Goal: Task Accomplishment & Management: Use online tool/utility

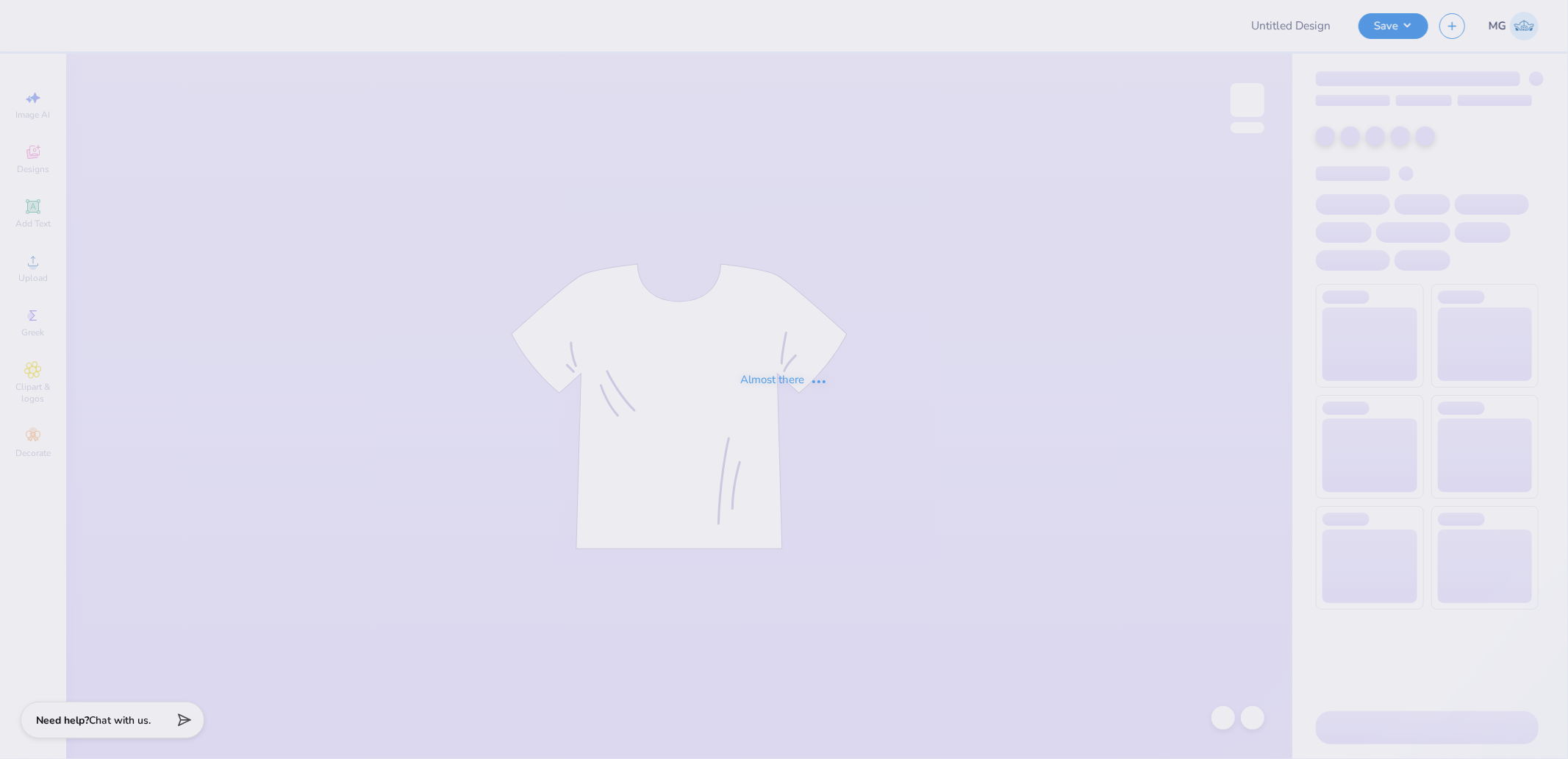
type input "DPE BTS Set"
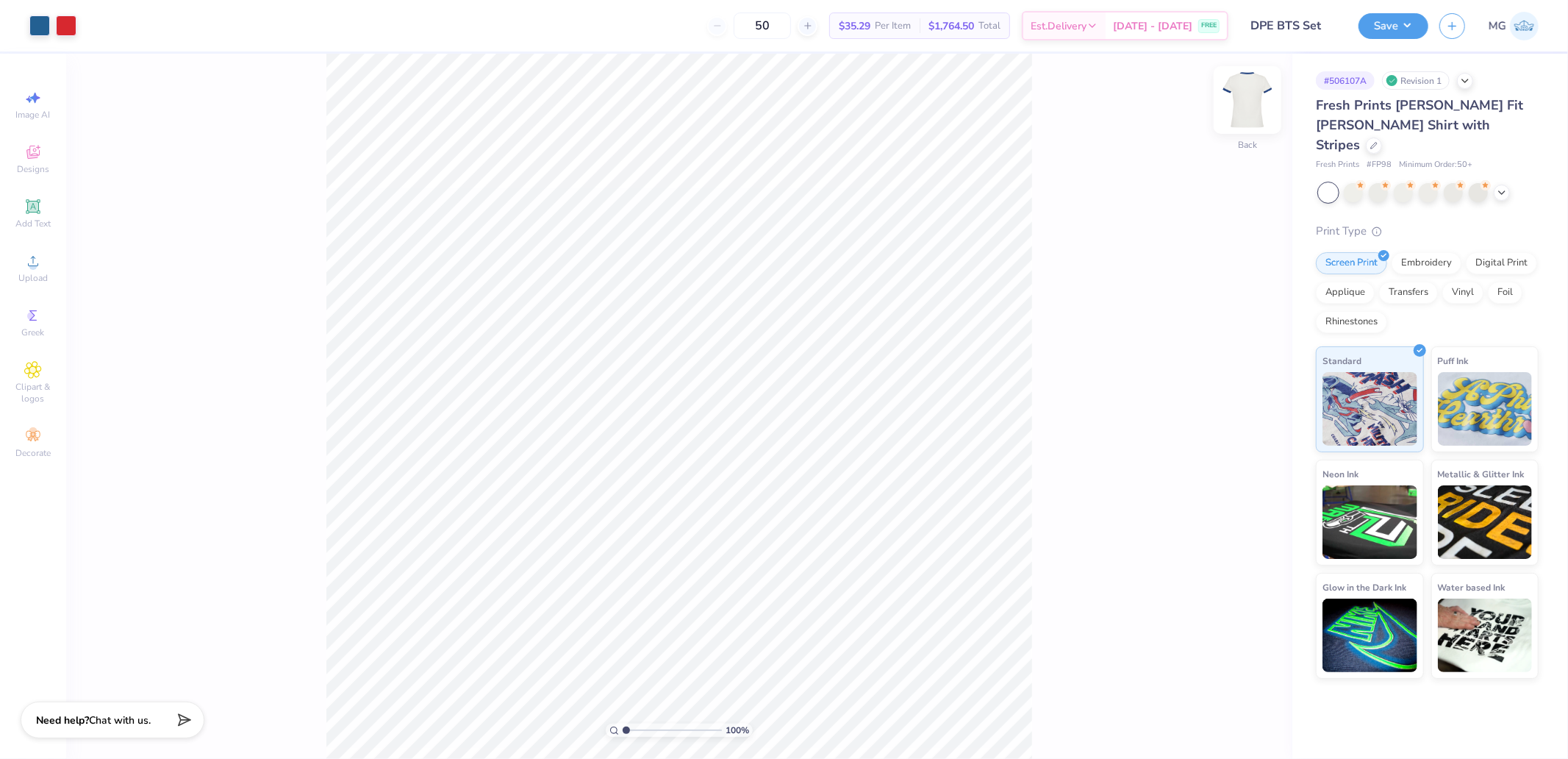
click at [1261, 111] on img at bounding box center [1247, 100] width 59 height 59
click at [1244, 91] on img at bounding box center [1247, 100] width 59 height 59
click at [1254, 106] on img at bounding box center [1247, 100] width 59 height 59
click at [1254, 106] on img at bounding box center [1248, 100] width 30 height 30
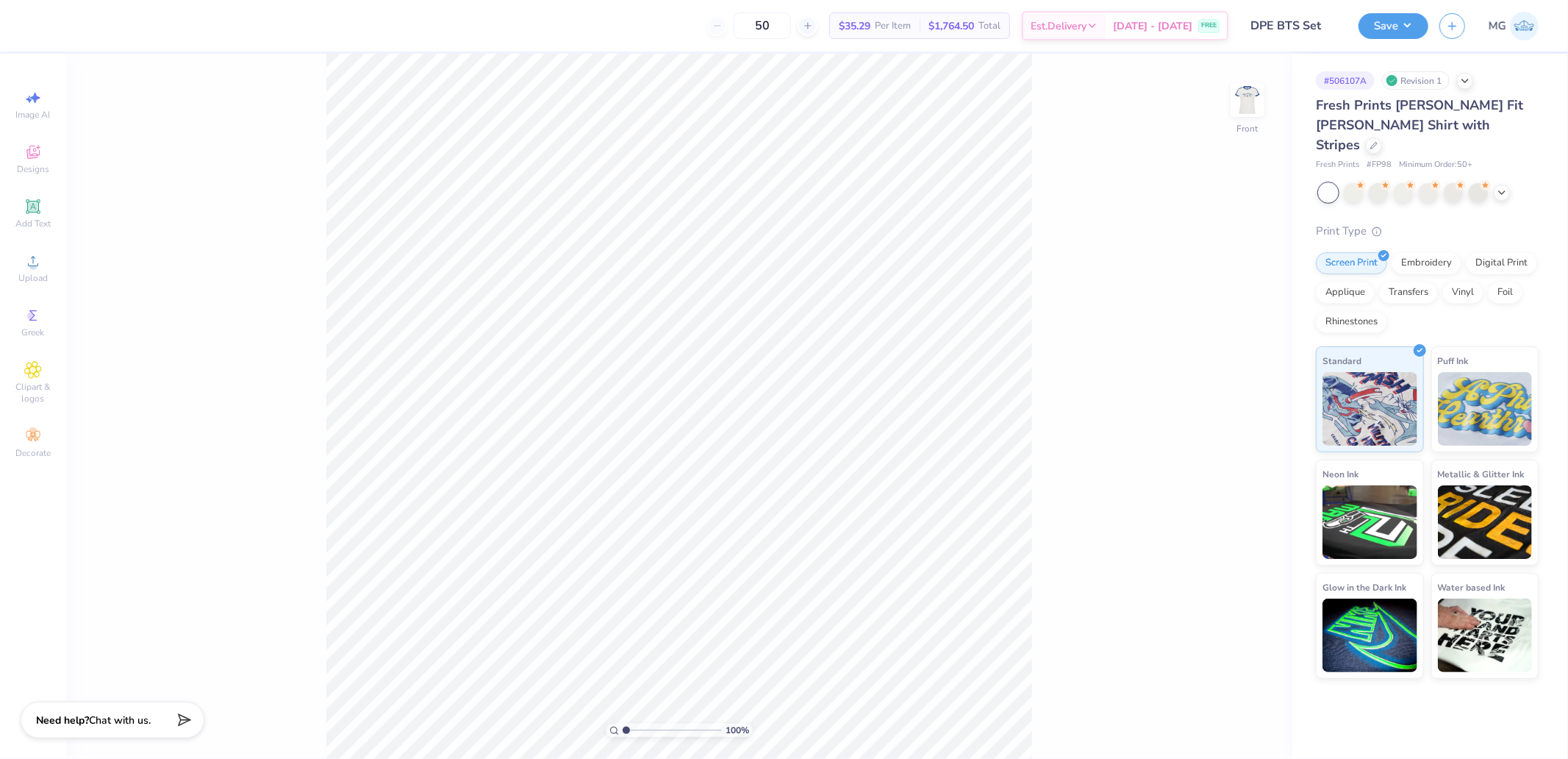
click at [1254, 106] on img at bounding box center [1248, 100] width 30 height 30
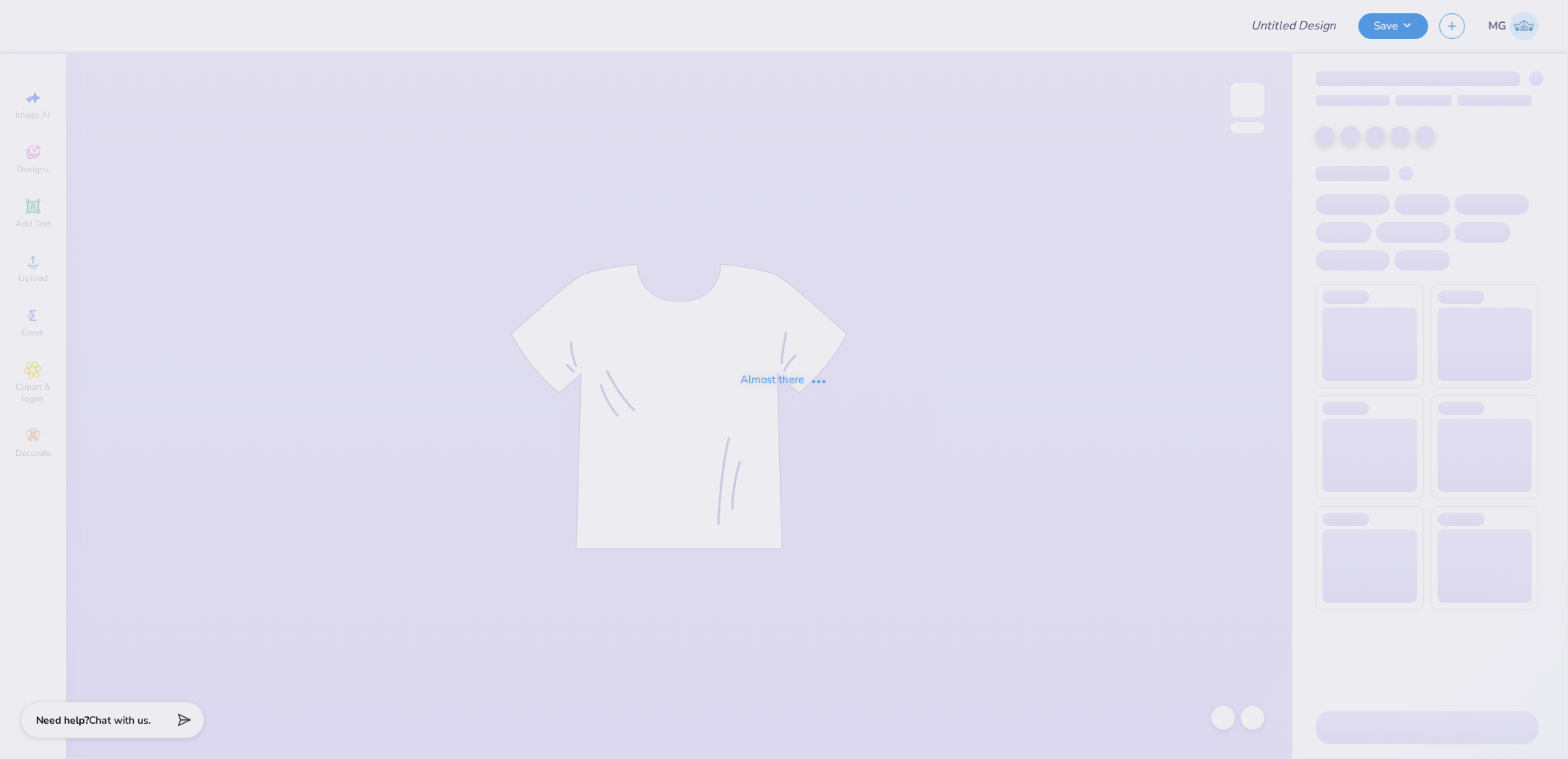
type input "DPE BTS Set"
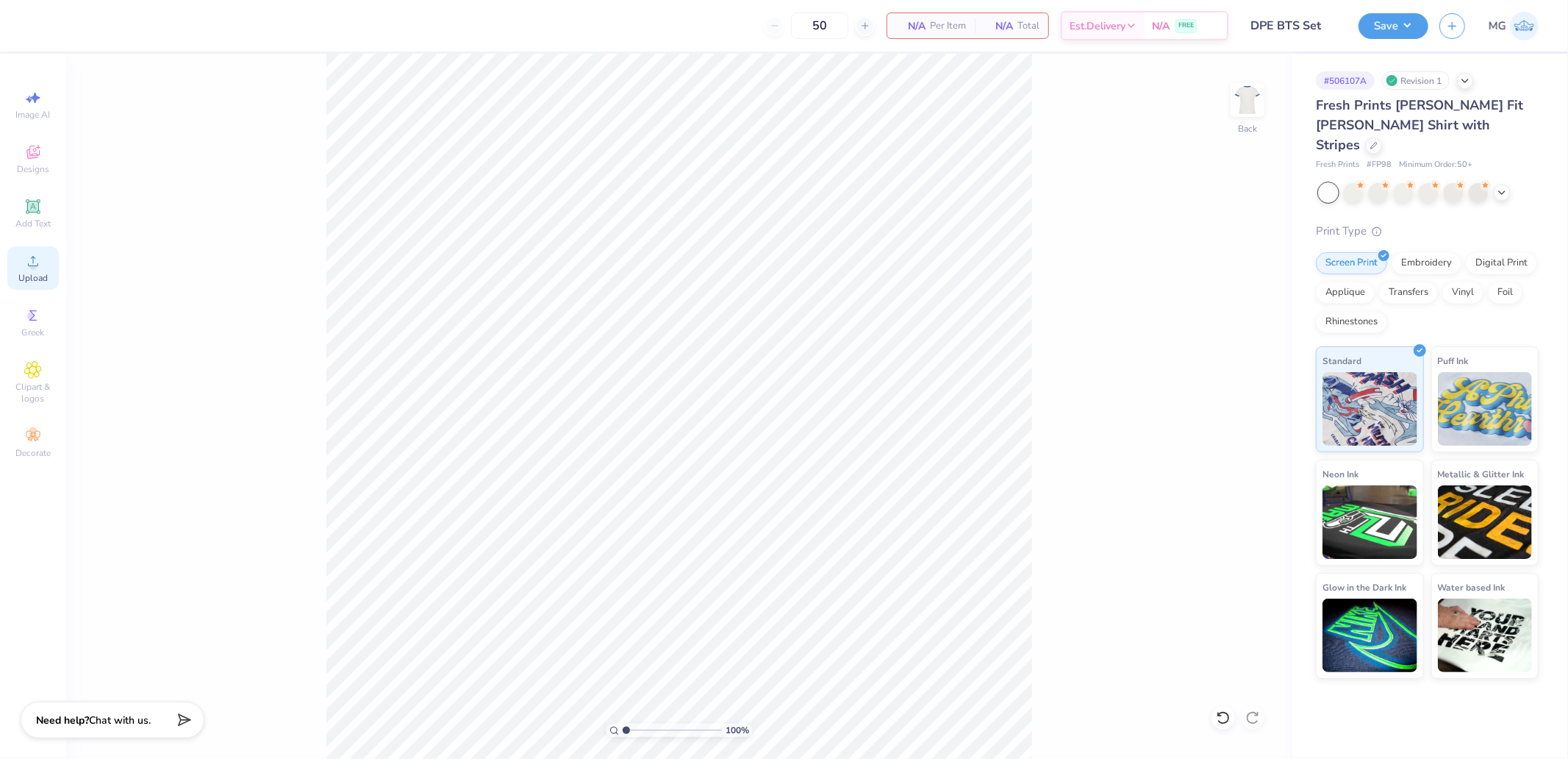
click at [31, 266] on circle at bounding box center [32, 266] width 8 height 8
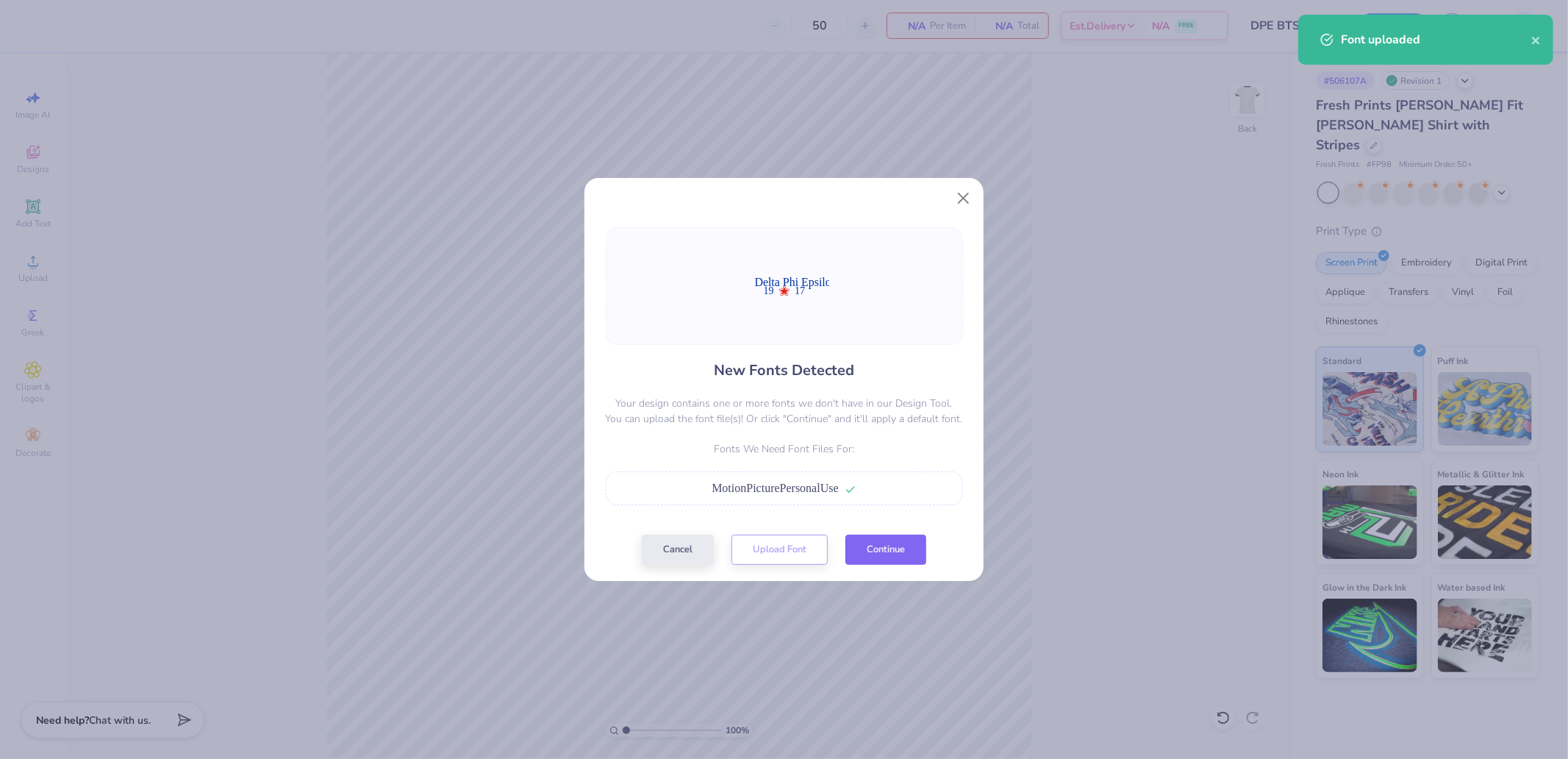
click at [885, 544] on button "Continue" at bounding box center [886, 550] width 81 height 30
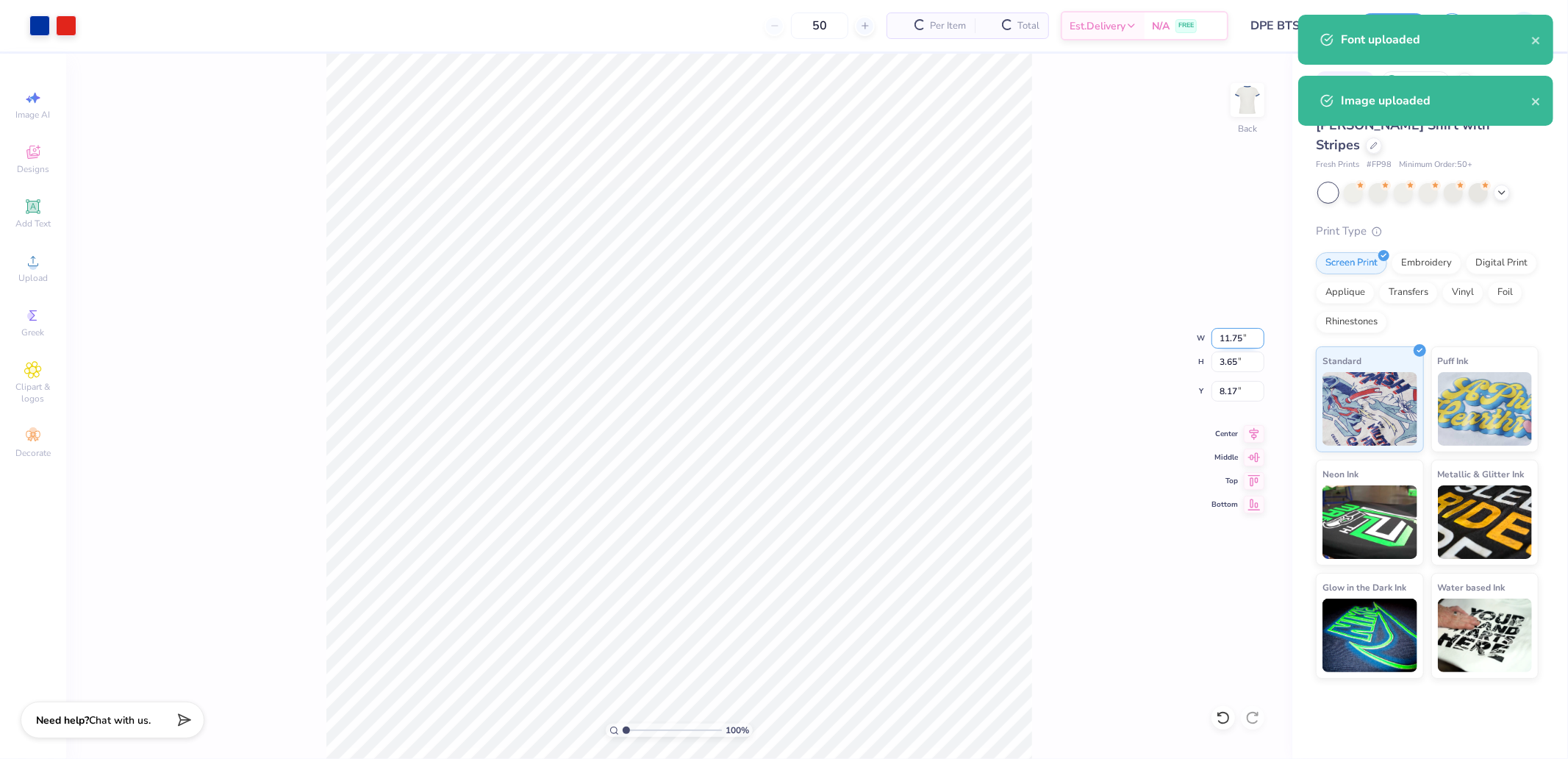
click at [1228, 331] on input "11.75" at bounding box center [1238, 338] width 53 height 21
type input "7.00"
type input "2.18"
type input "8.91"
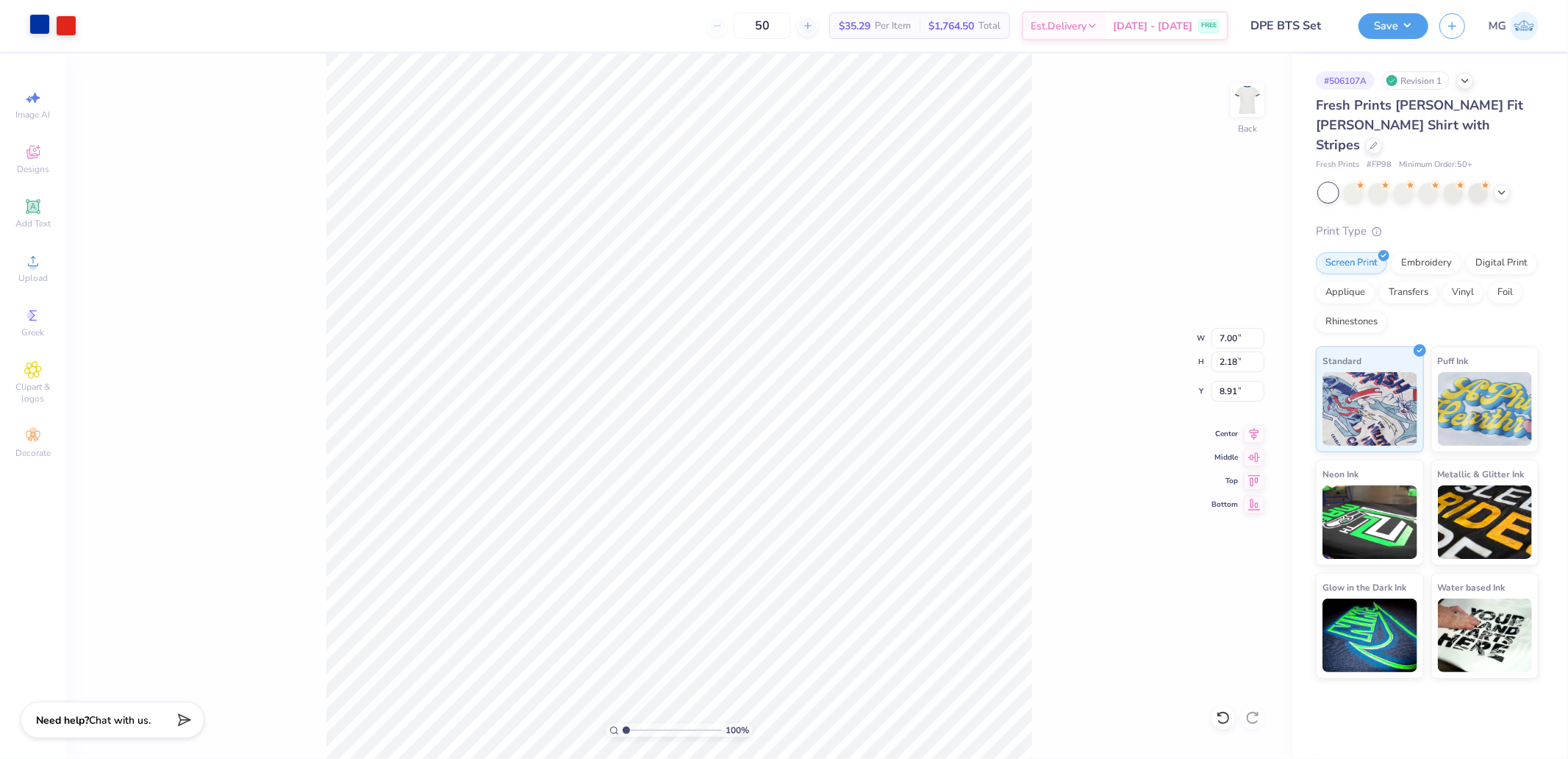
click at [33, 25] on div at bounding box center [40, 25] width 21 height 21
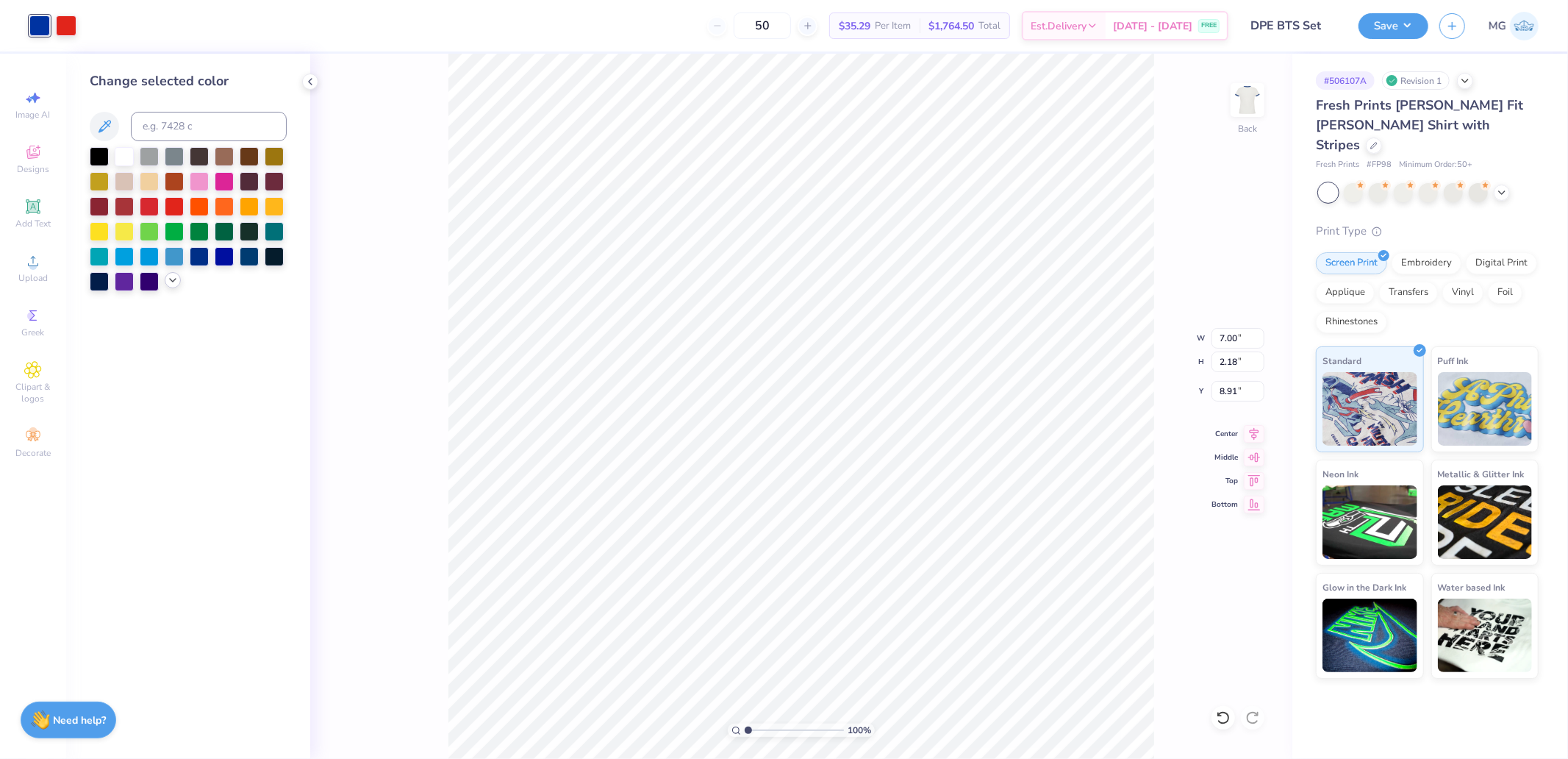
click at [172, 283] on icon at bounding box center [173, 280] width 11 height 11
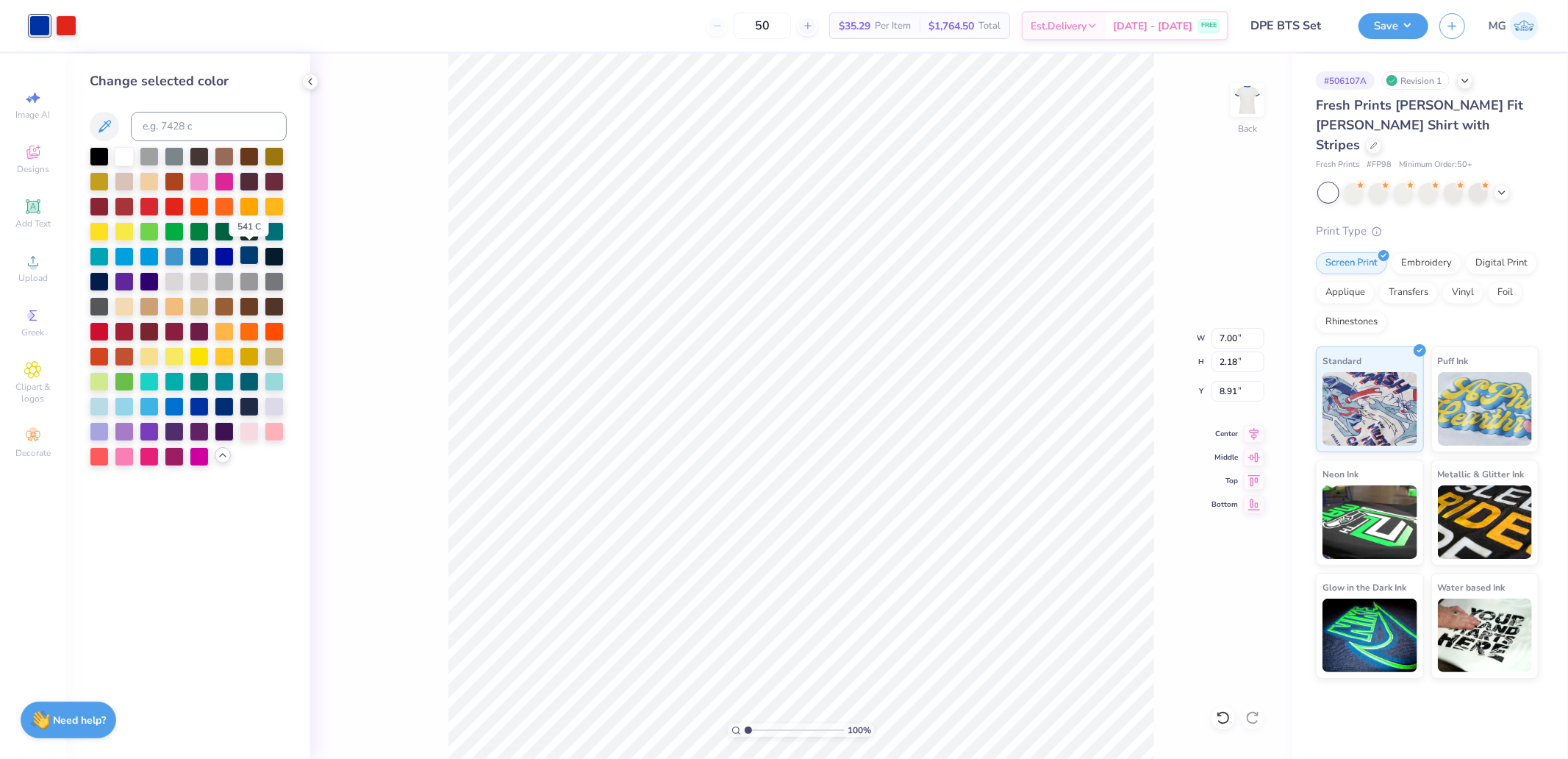
click at [245, 260] on div at bounding box center [250, 255] width 19 height 19
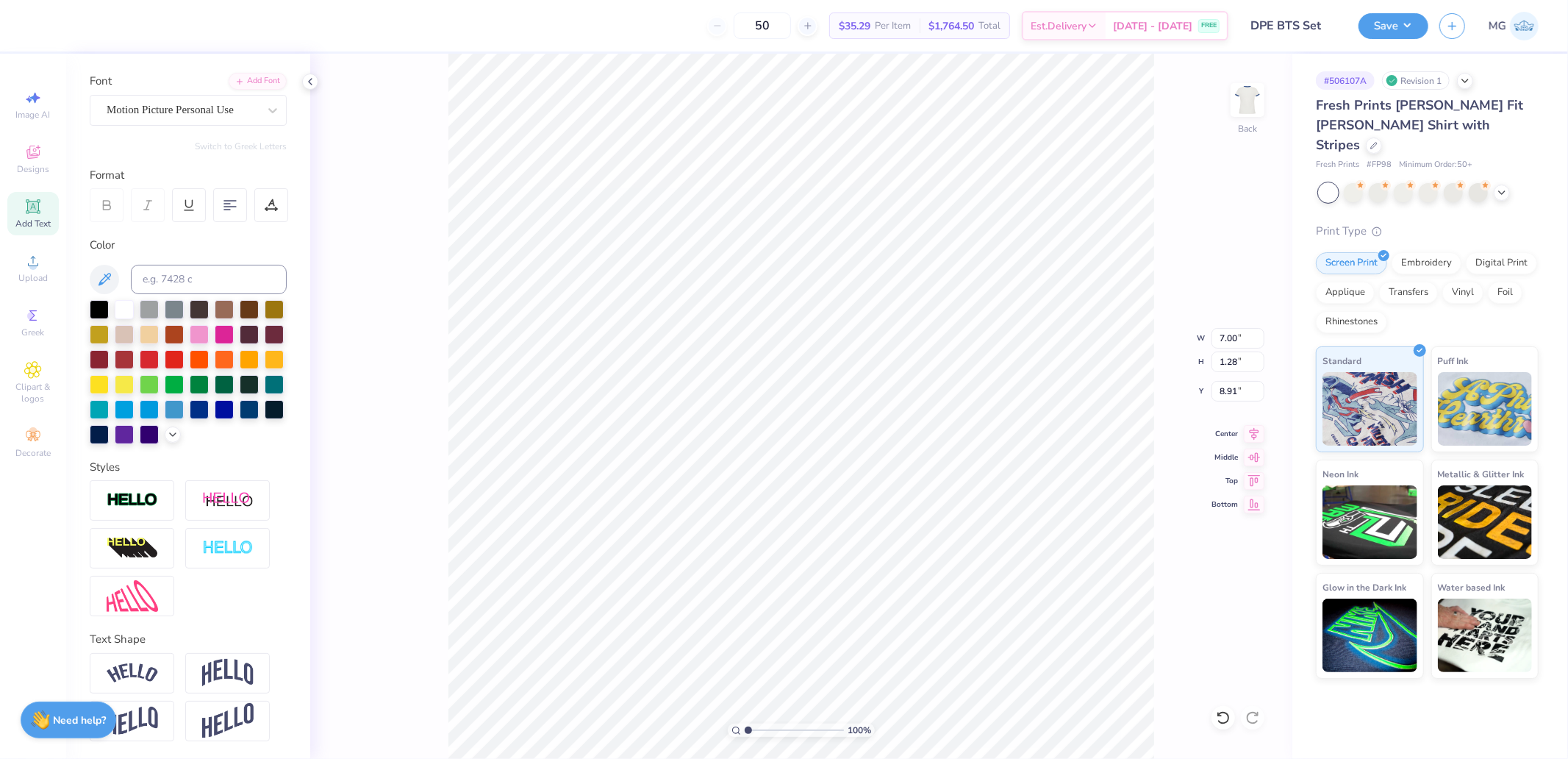
scroll to position [121, 0]
click at [222, 683] on img at bounding box center [228, 673] width 52 height 28
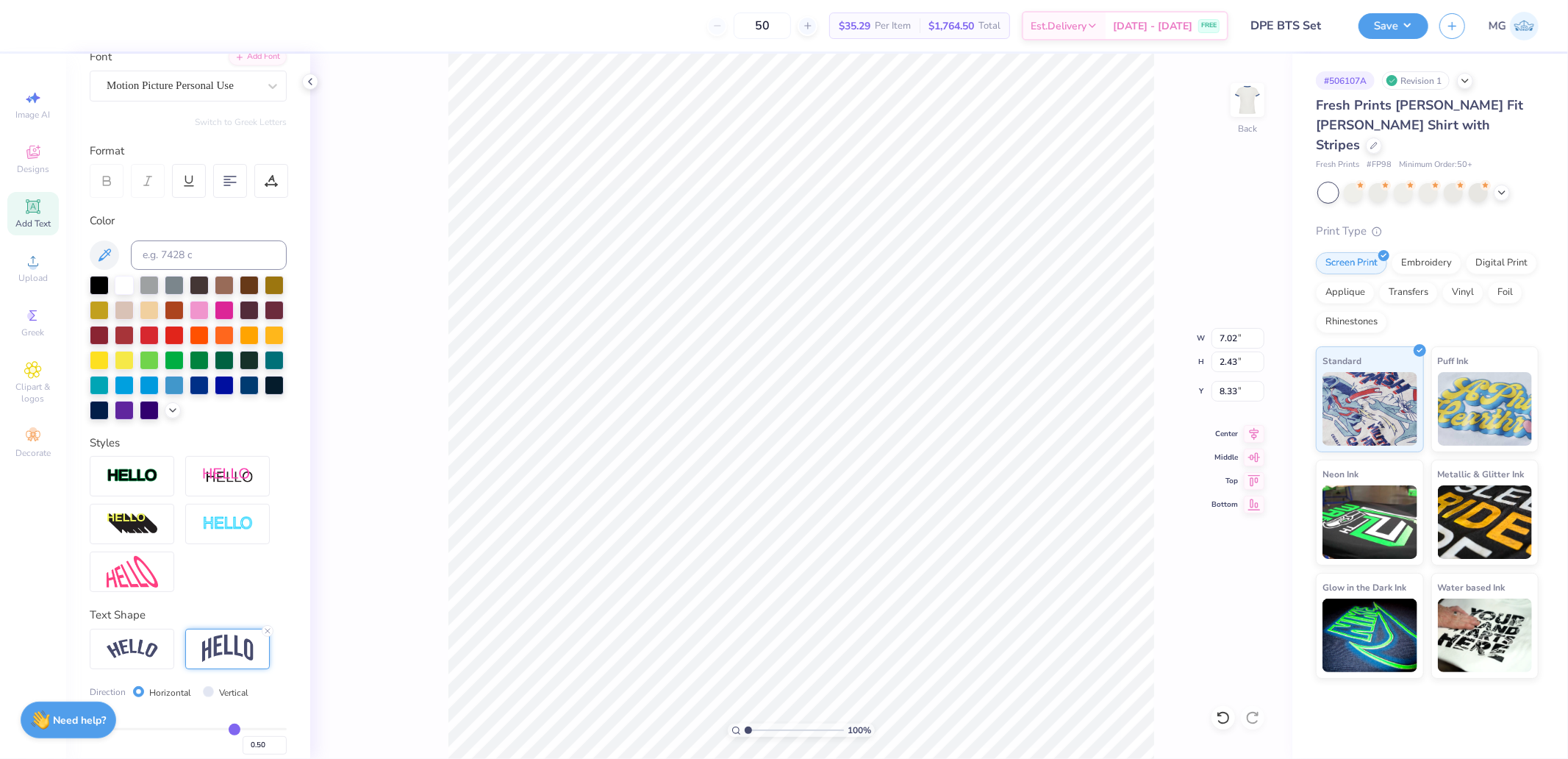
type input "7.02"
type input "2.43"
type input "8.33"
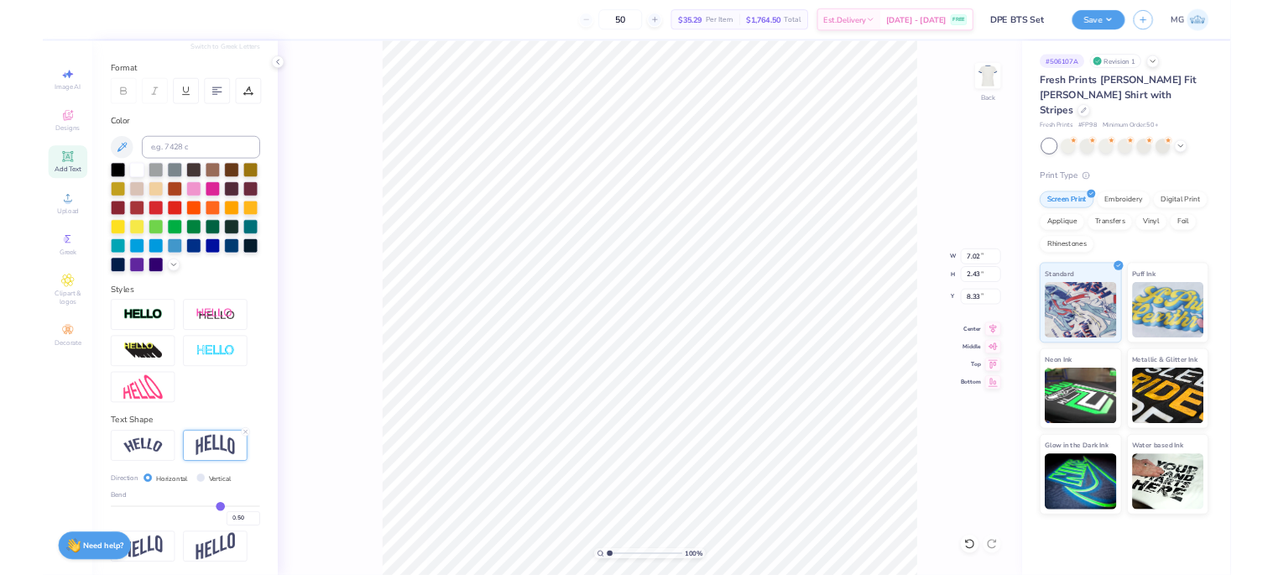
scroll to position [236, 0]
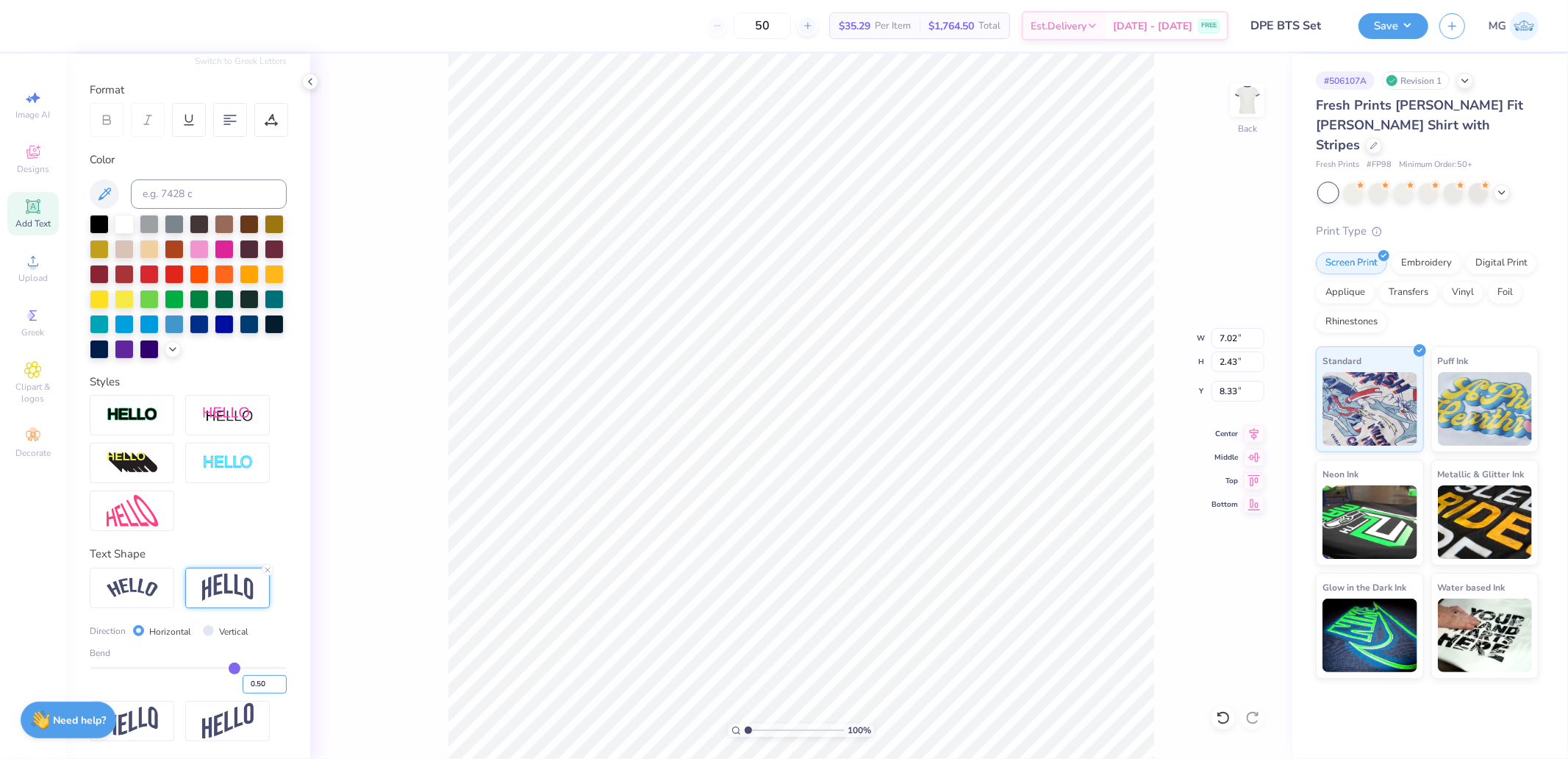
click at [254, 682] on input "0.50" at bounding box center [265, 684] width 44 height 18
type input "0.51"
type input "0.5"
type input "0.50"
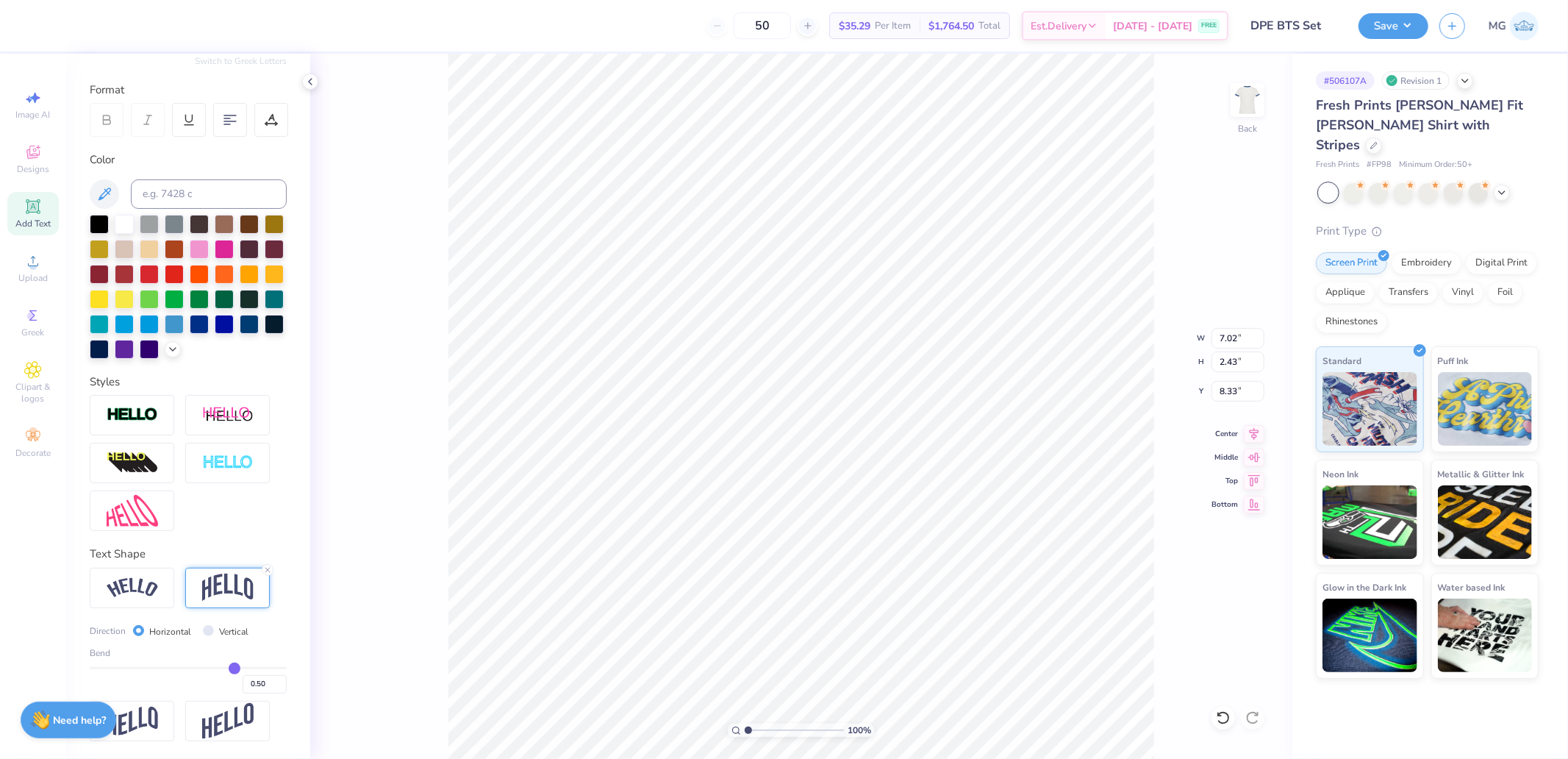
type input "0.49"
type input "0.48"
type input "0.47"
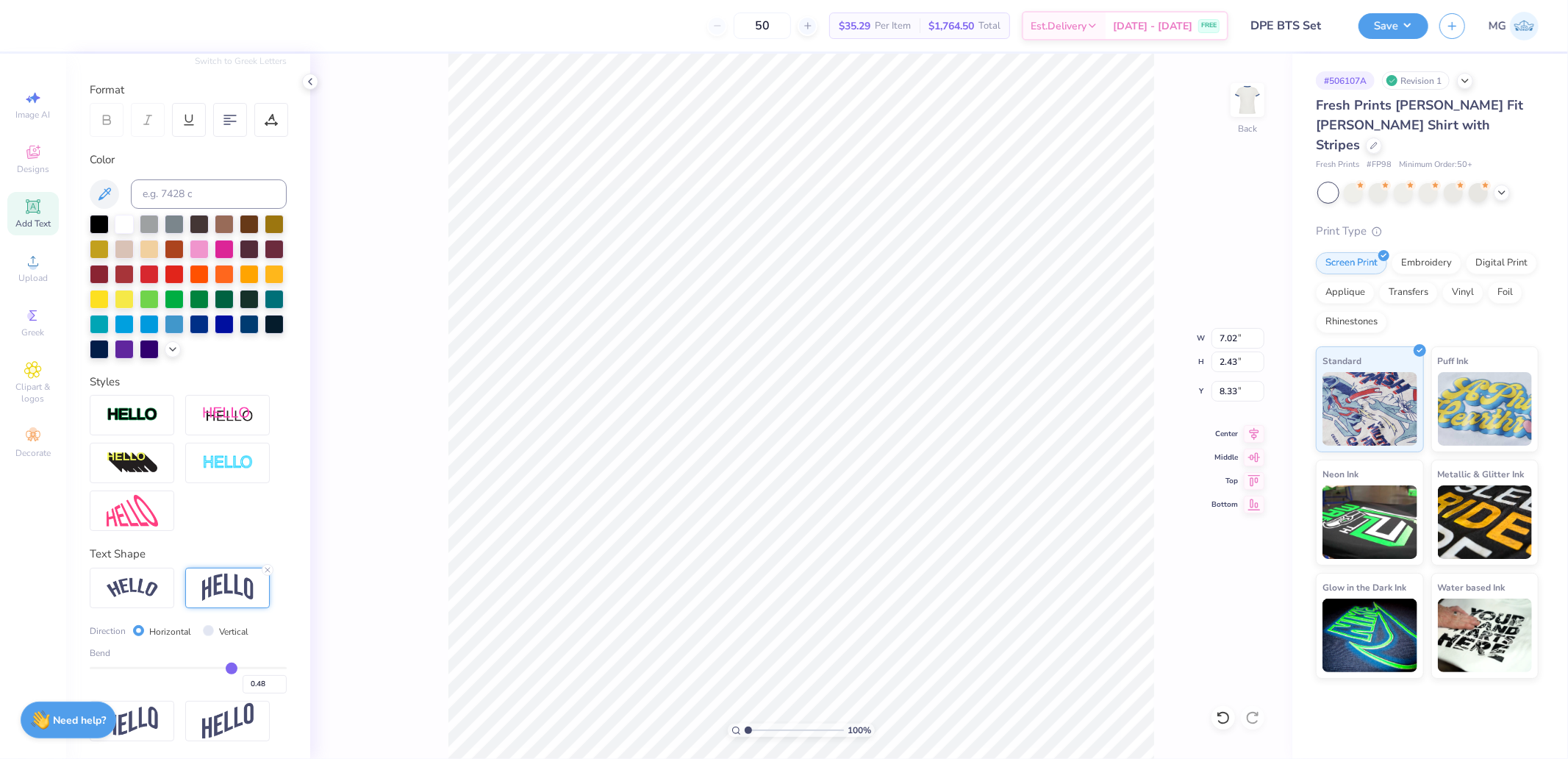
type input "0.47"
type input "0.46"
type input "0.45"
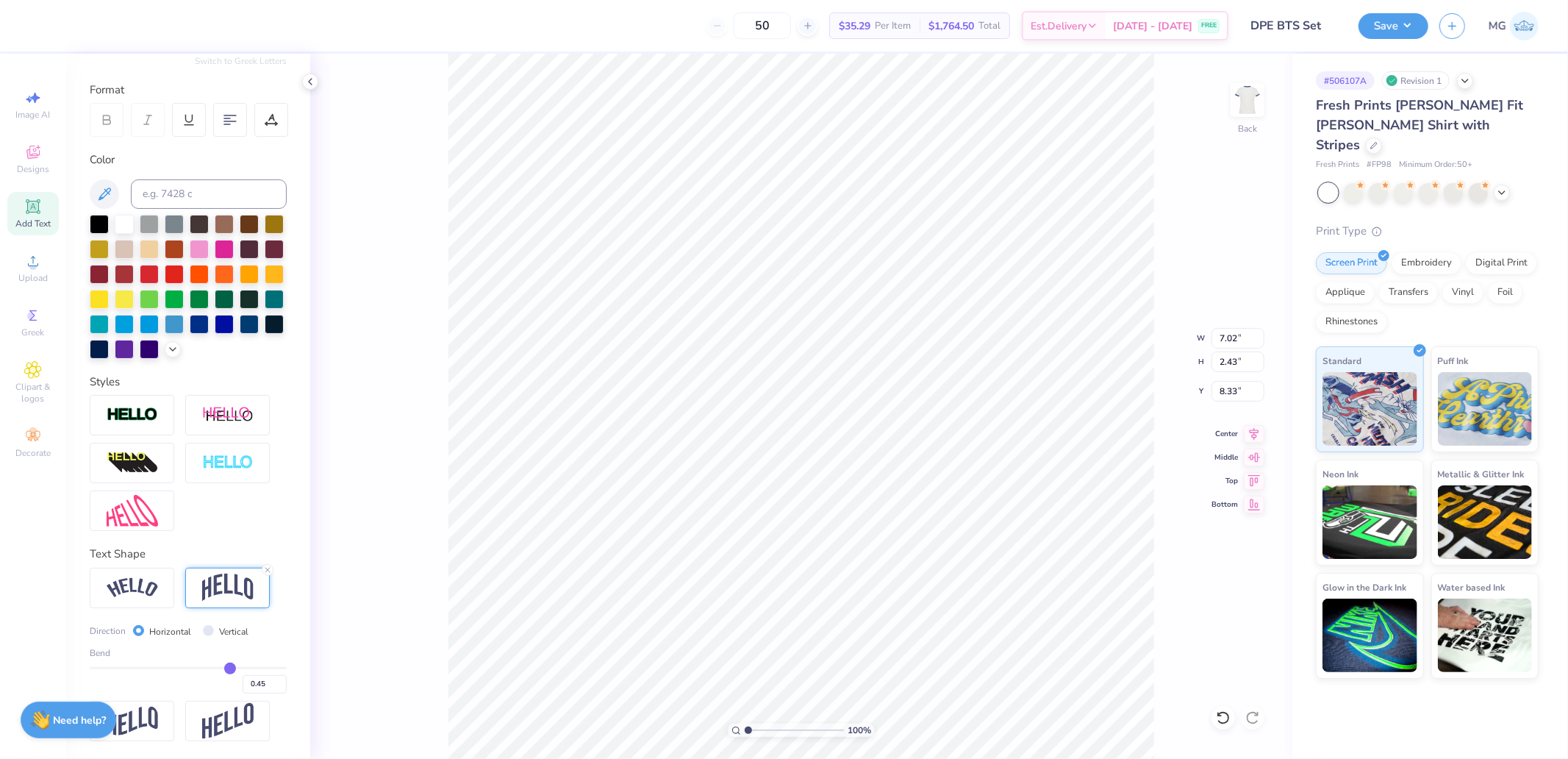
type input "0.44"
type input "0.43"
type input "0.42"
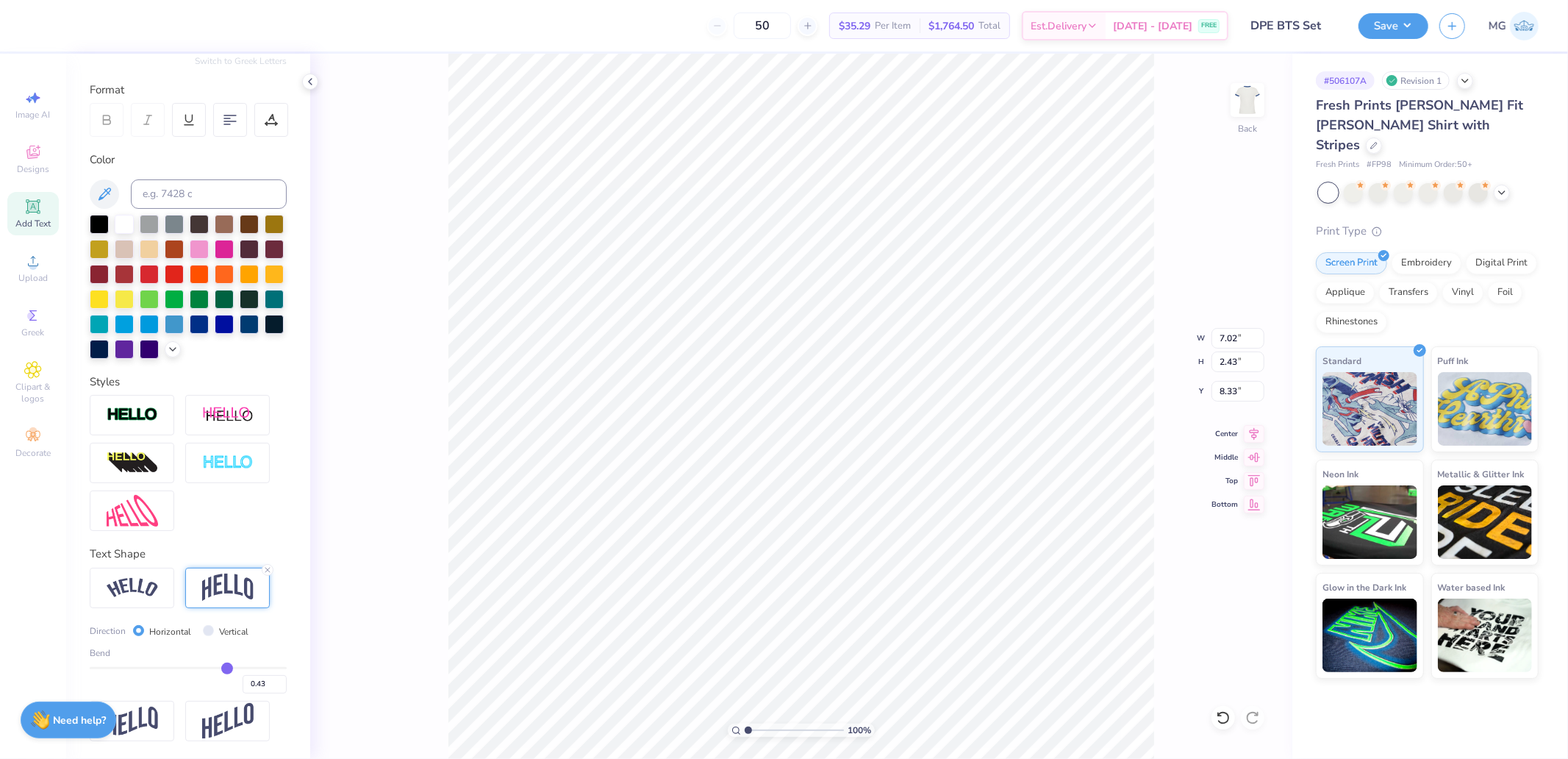
type input "0.42"
type input "0.41"
type input "0.4"
type input "0.40"
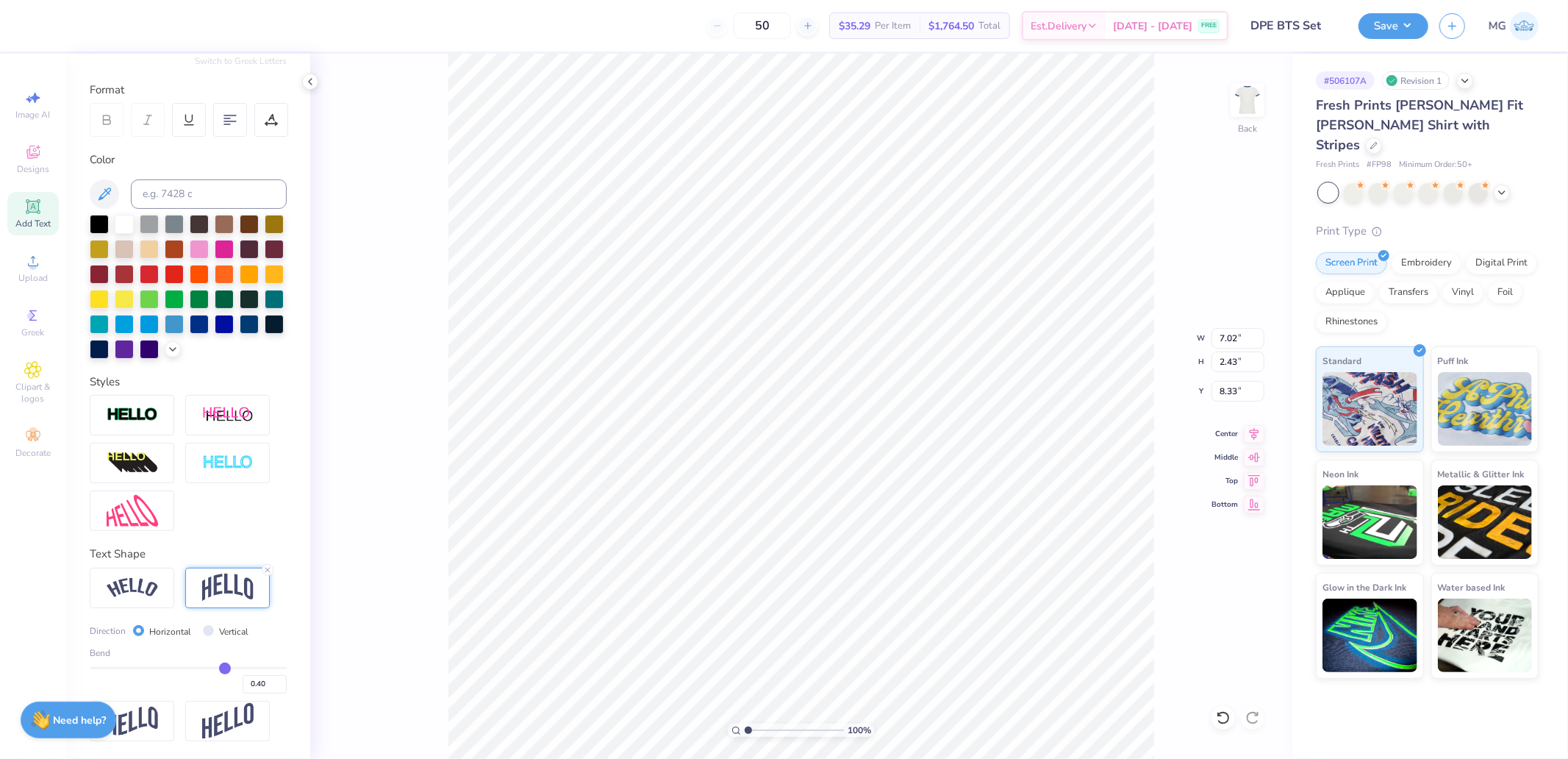
type input "0.39"
type input "0.37"
type input "0.36"
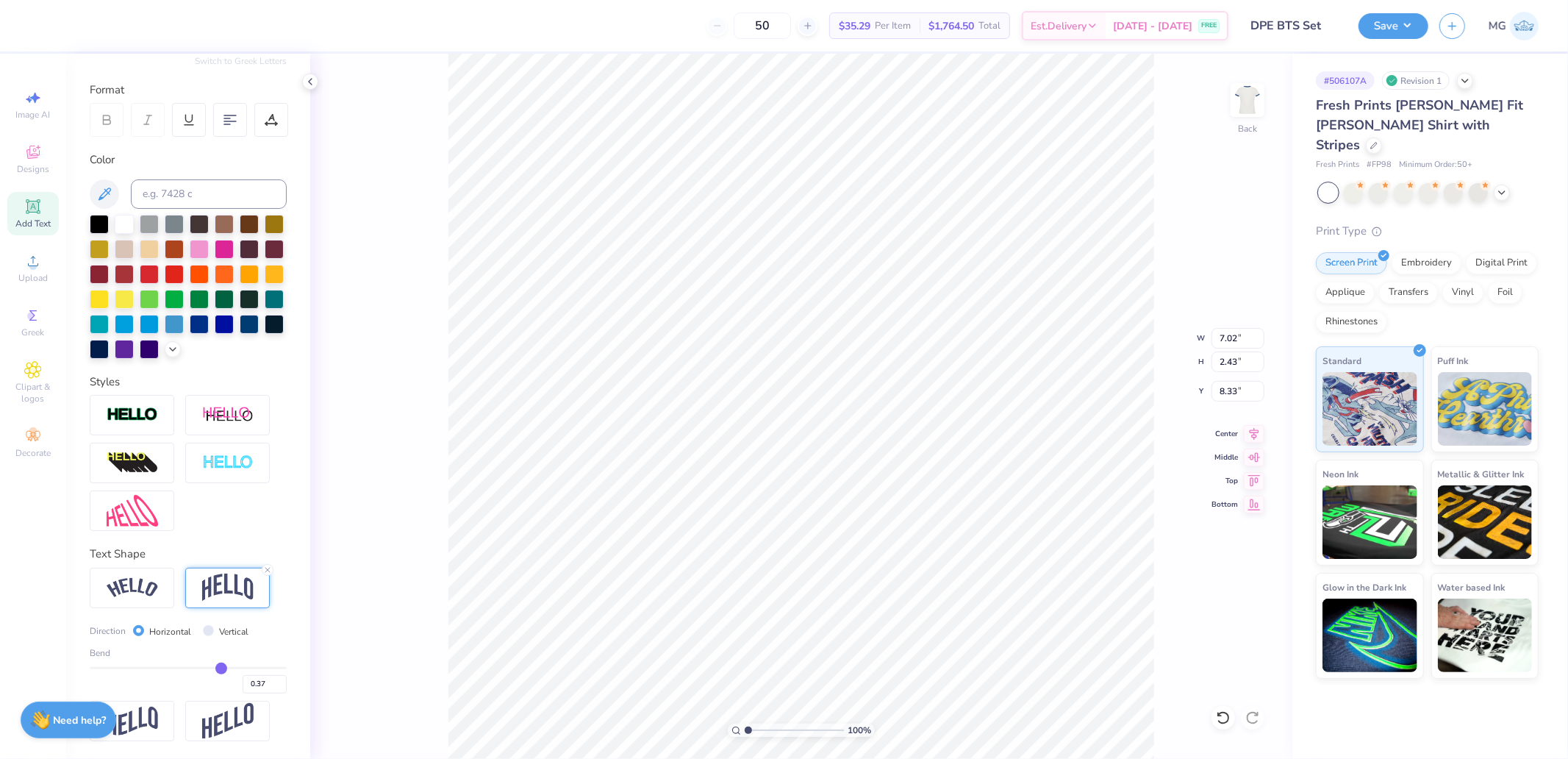
type input "0.36"
type input "0.35"
type input "0.34"
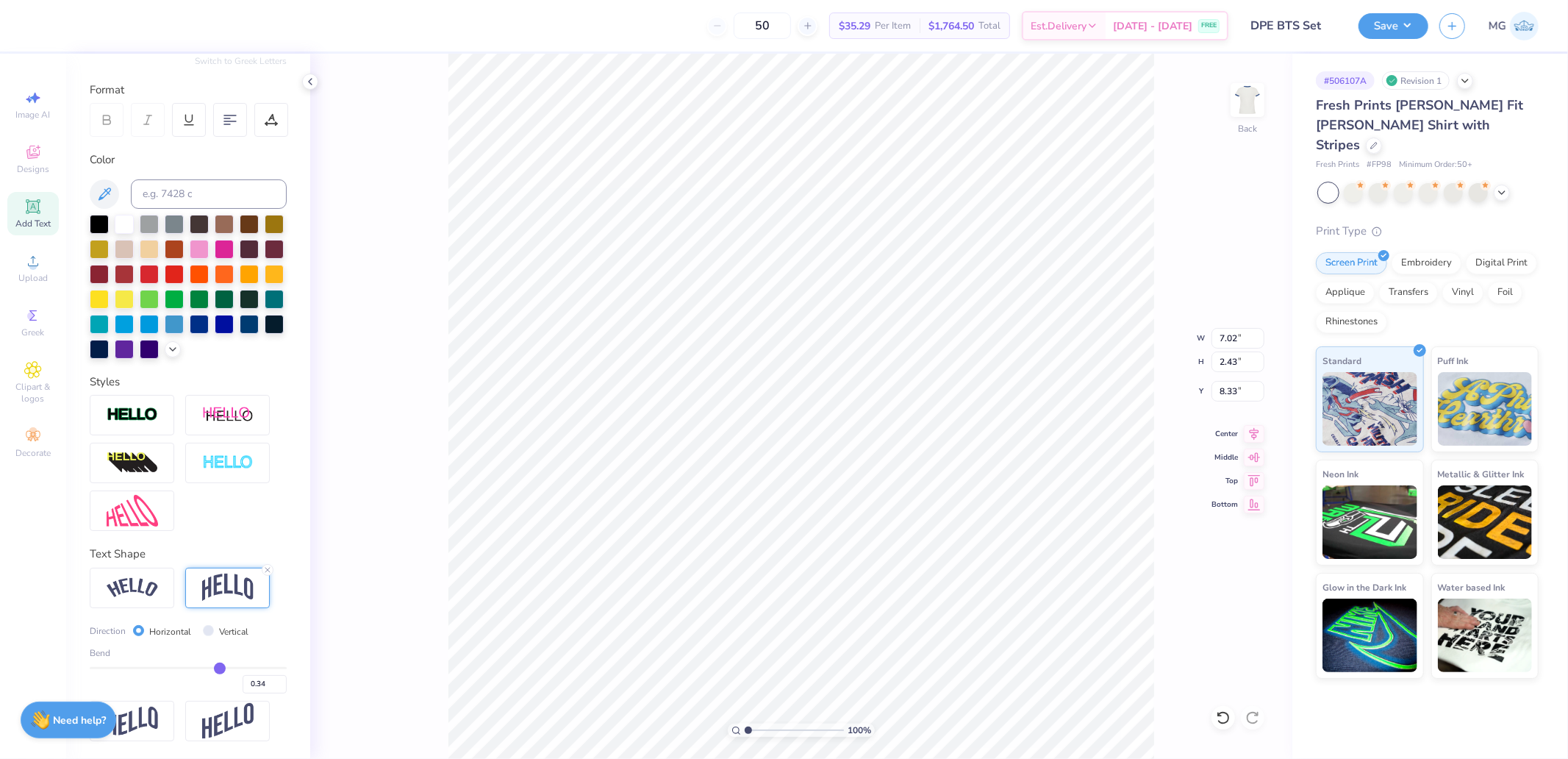
type input "0.33"
type input "0.32"
type input "0.31"
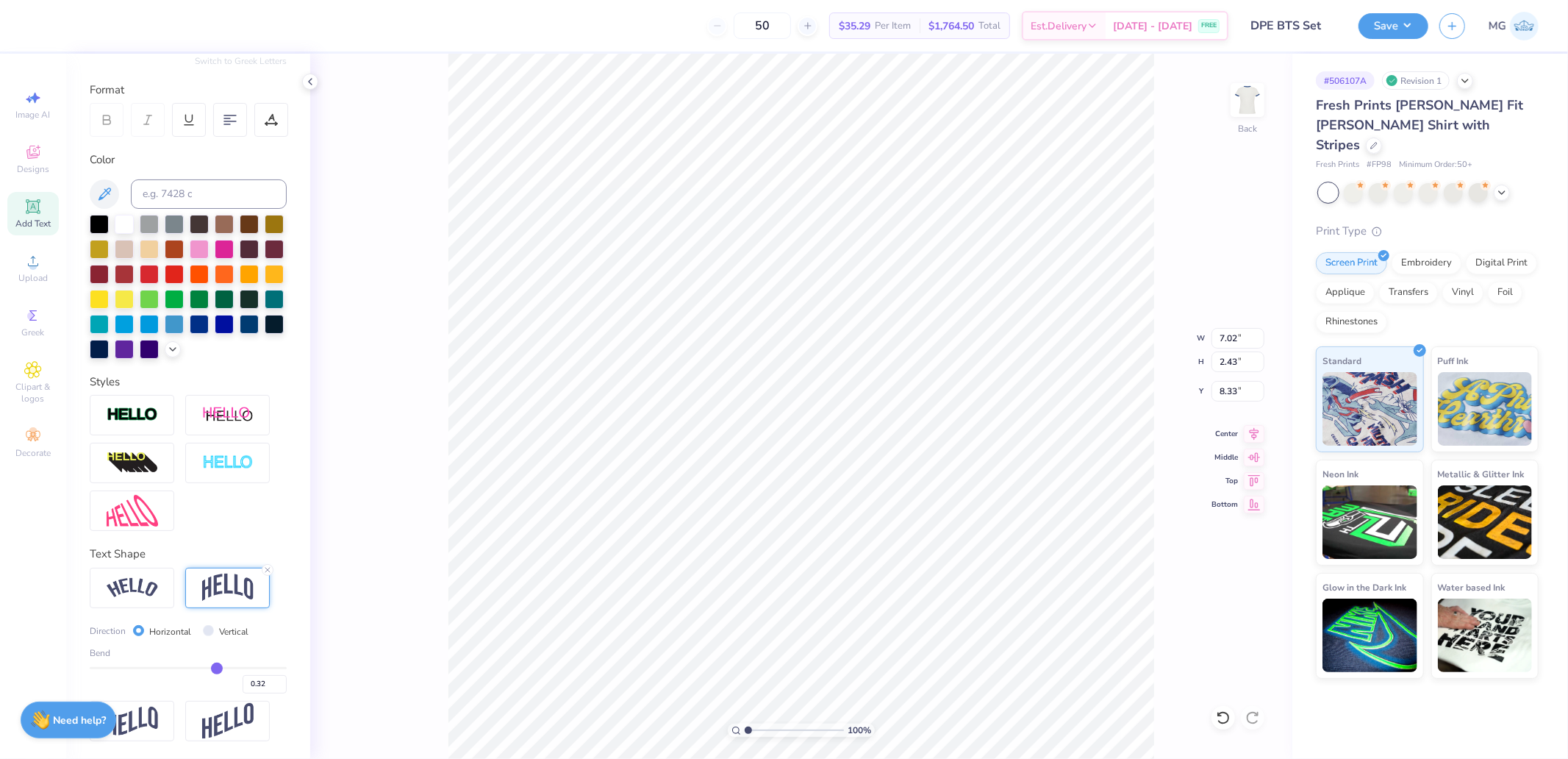
type input "0.31"
type input "0.3"
type input "0.30"
type input "0.29"
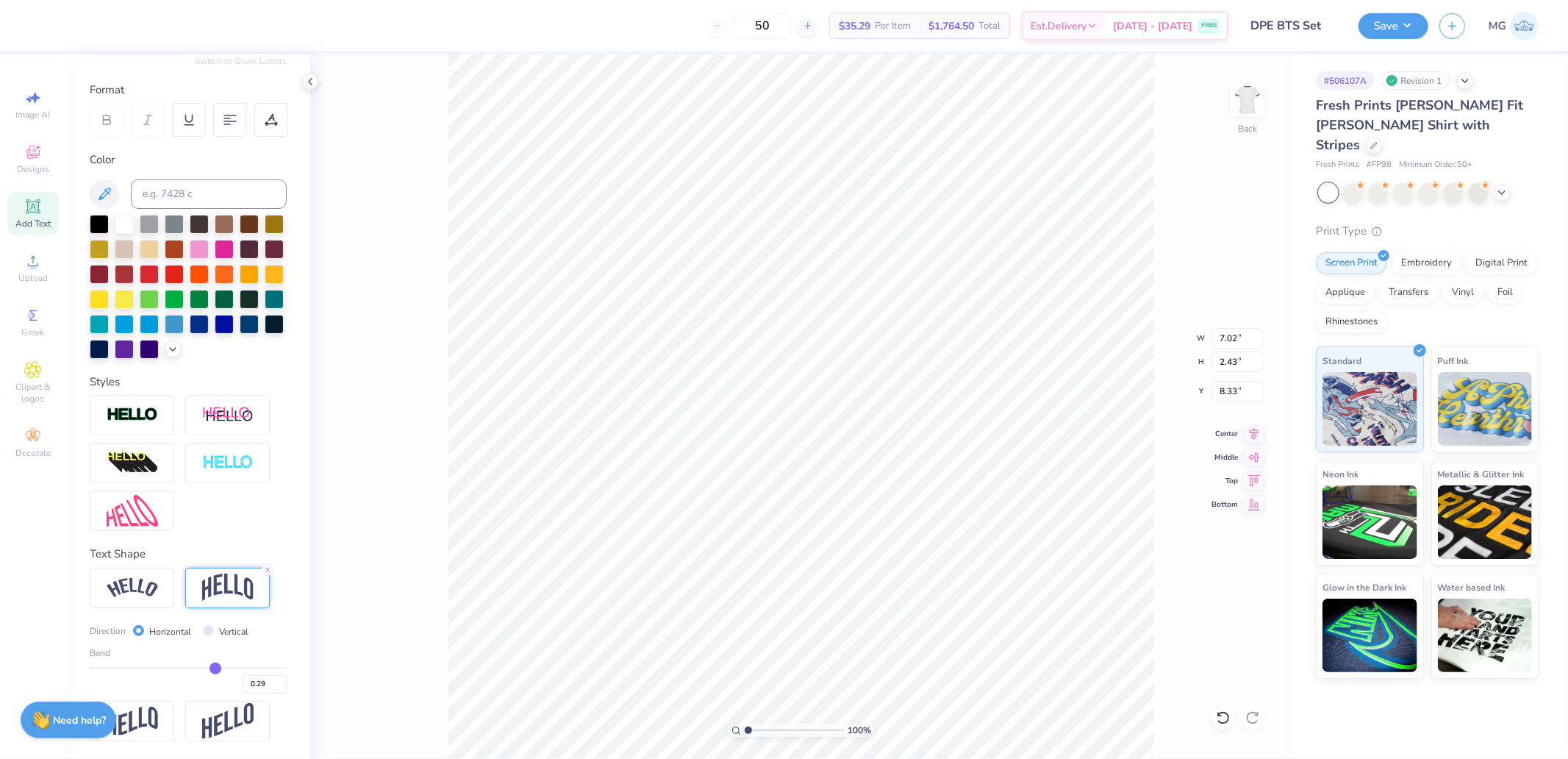
type input "0.28"
type input "0.27"
type input "0.26"
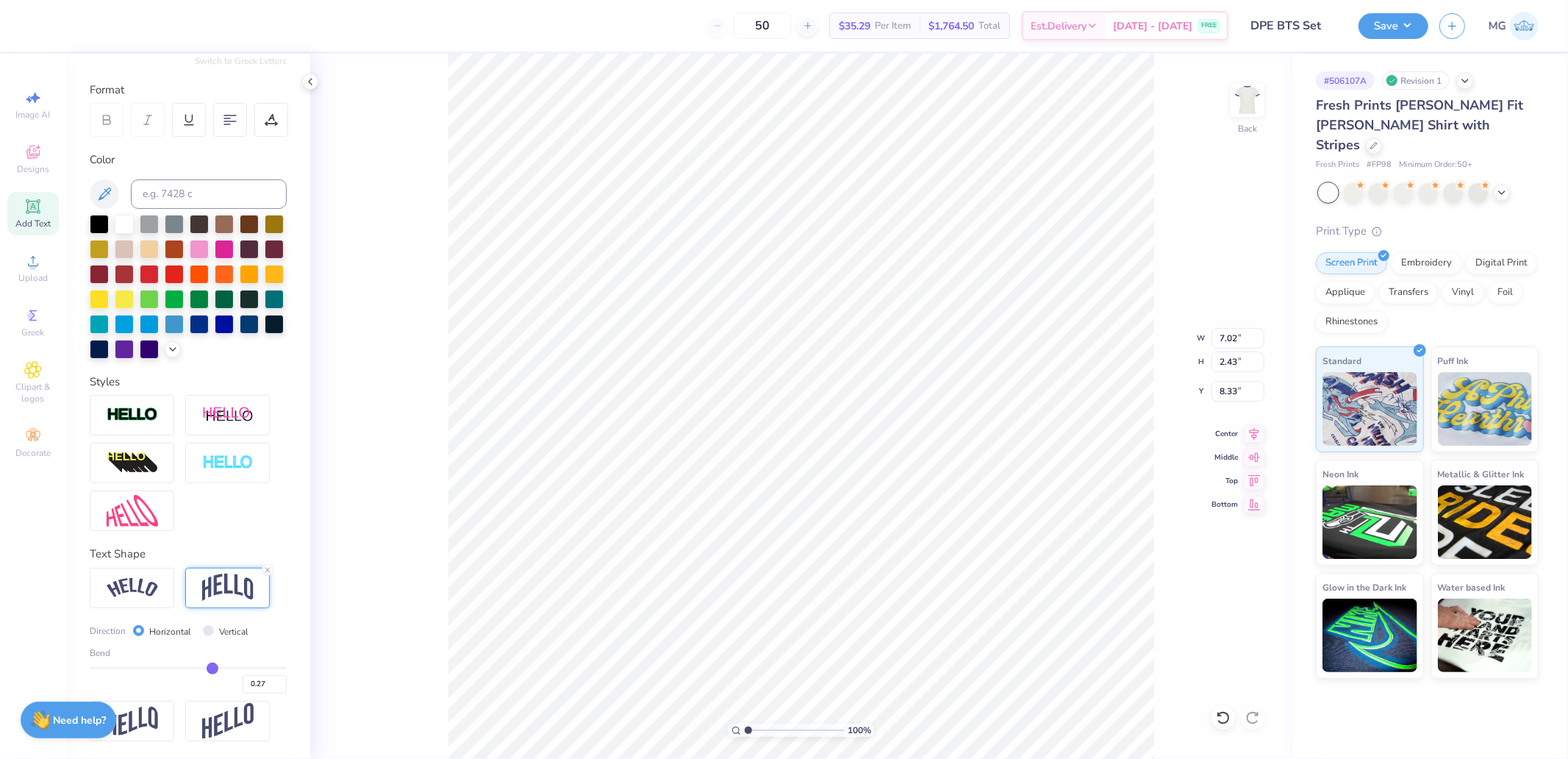
type input "0.26"
type input "0.25"
type input "0.24"
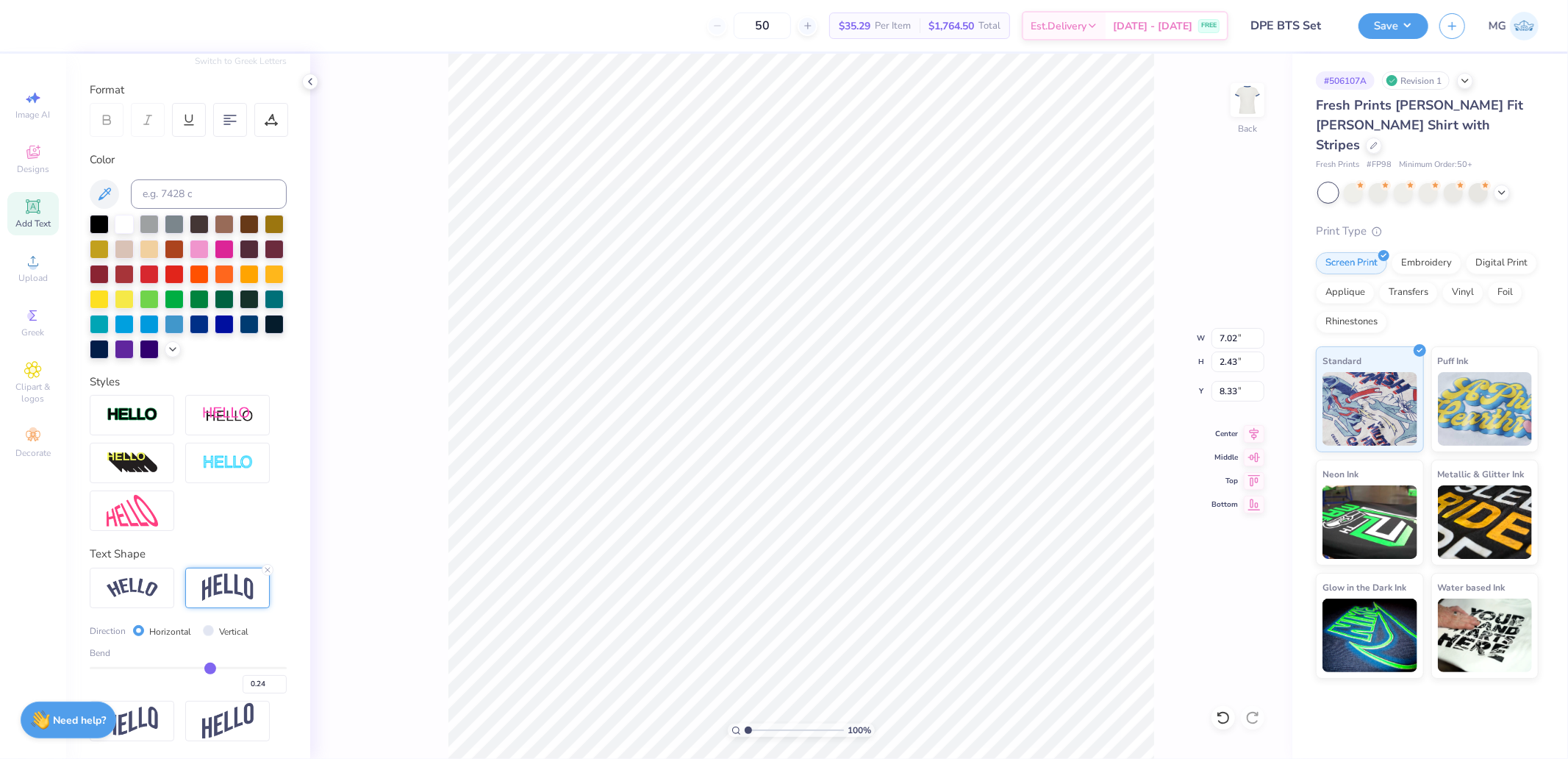
type input "0.23"
type input "0.22"
type input "0.21"
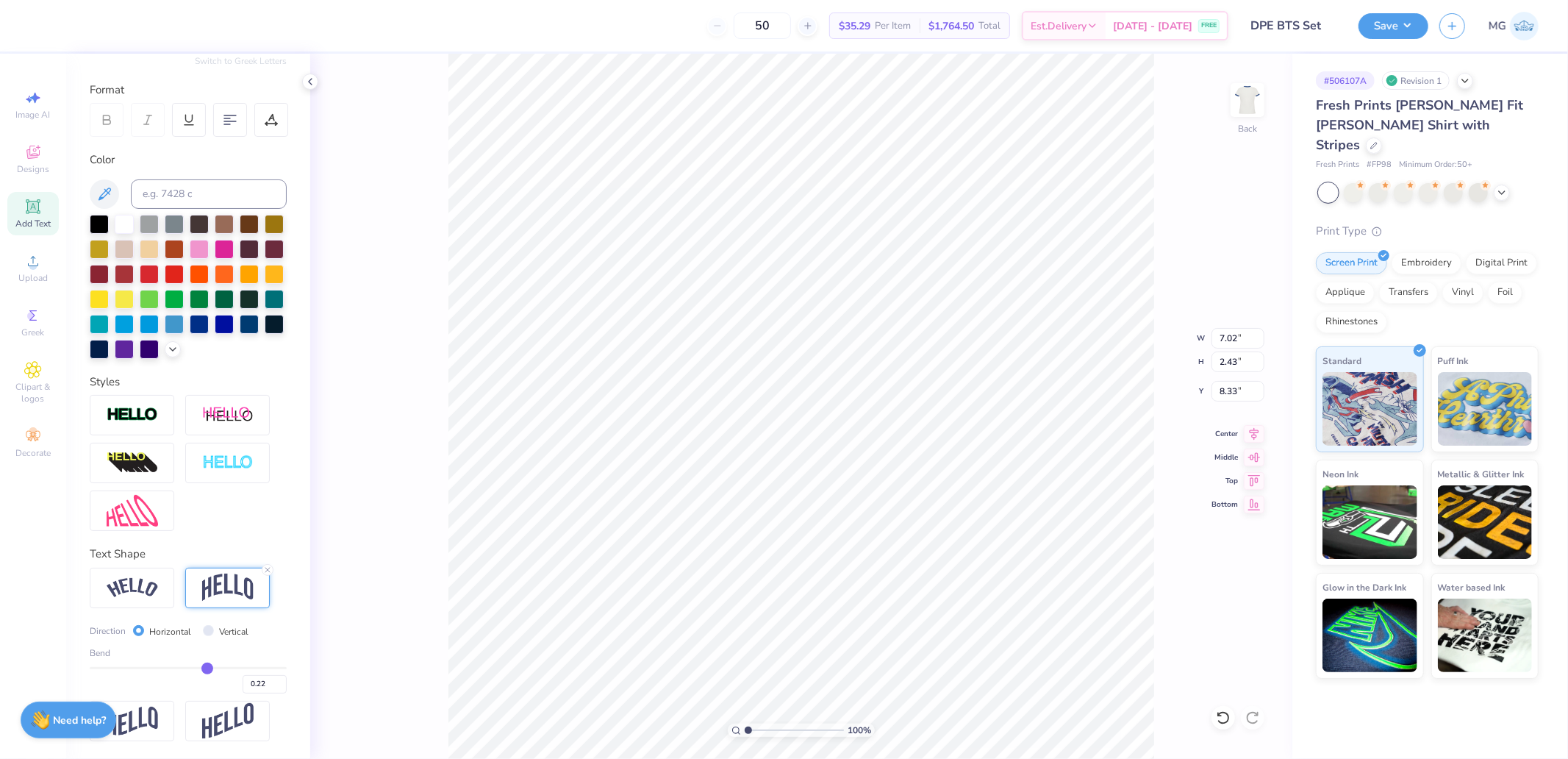
type input "0.21"
type input "0.2"
type input "0.20"
type input "0.19"
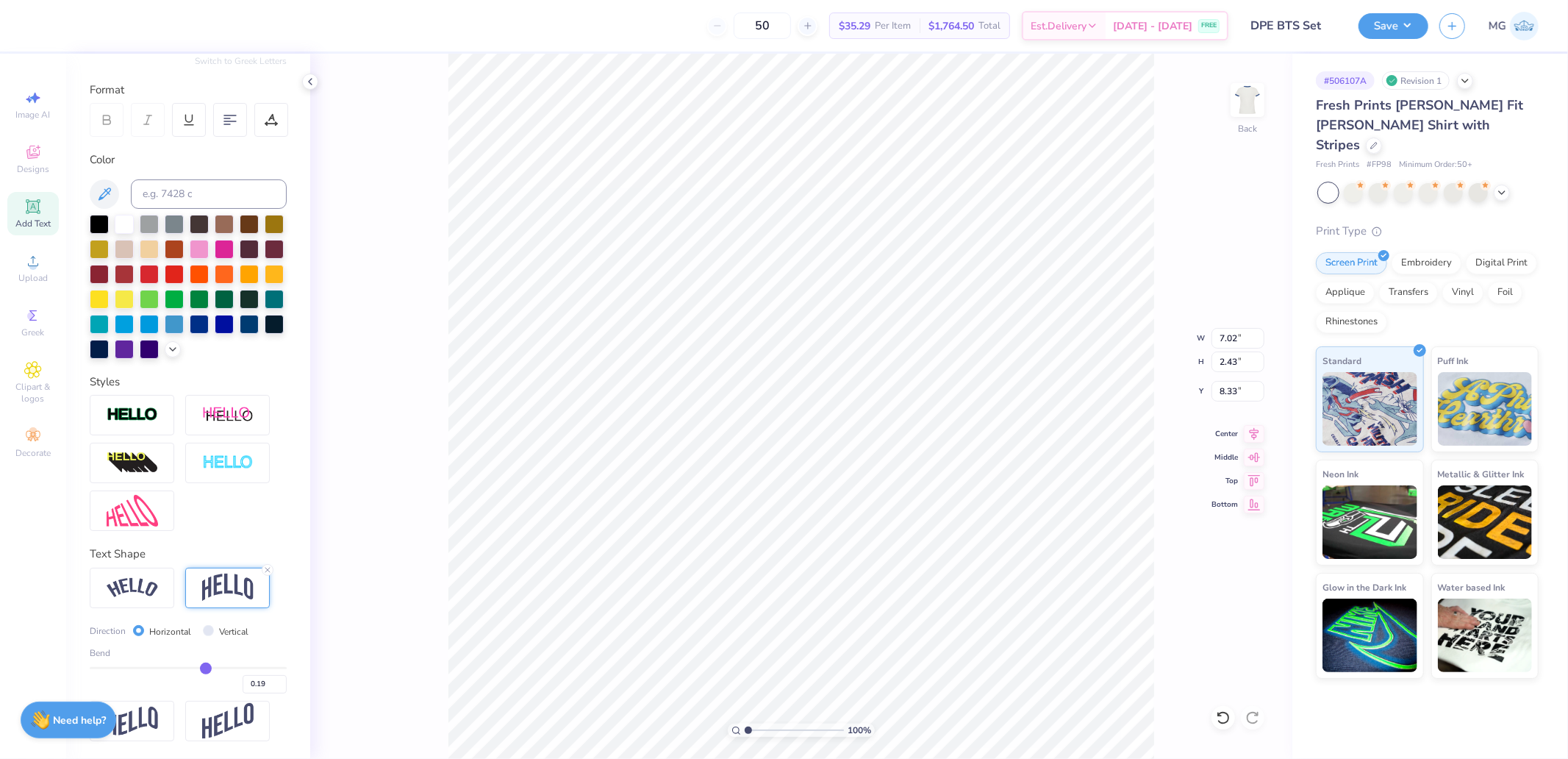
type input "0.18"
type input "0.17"
type input "1.55"
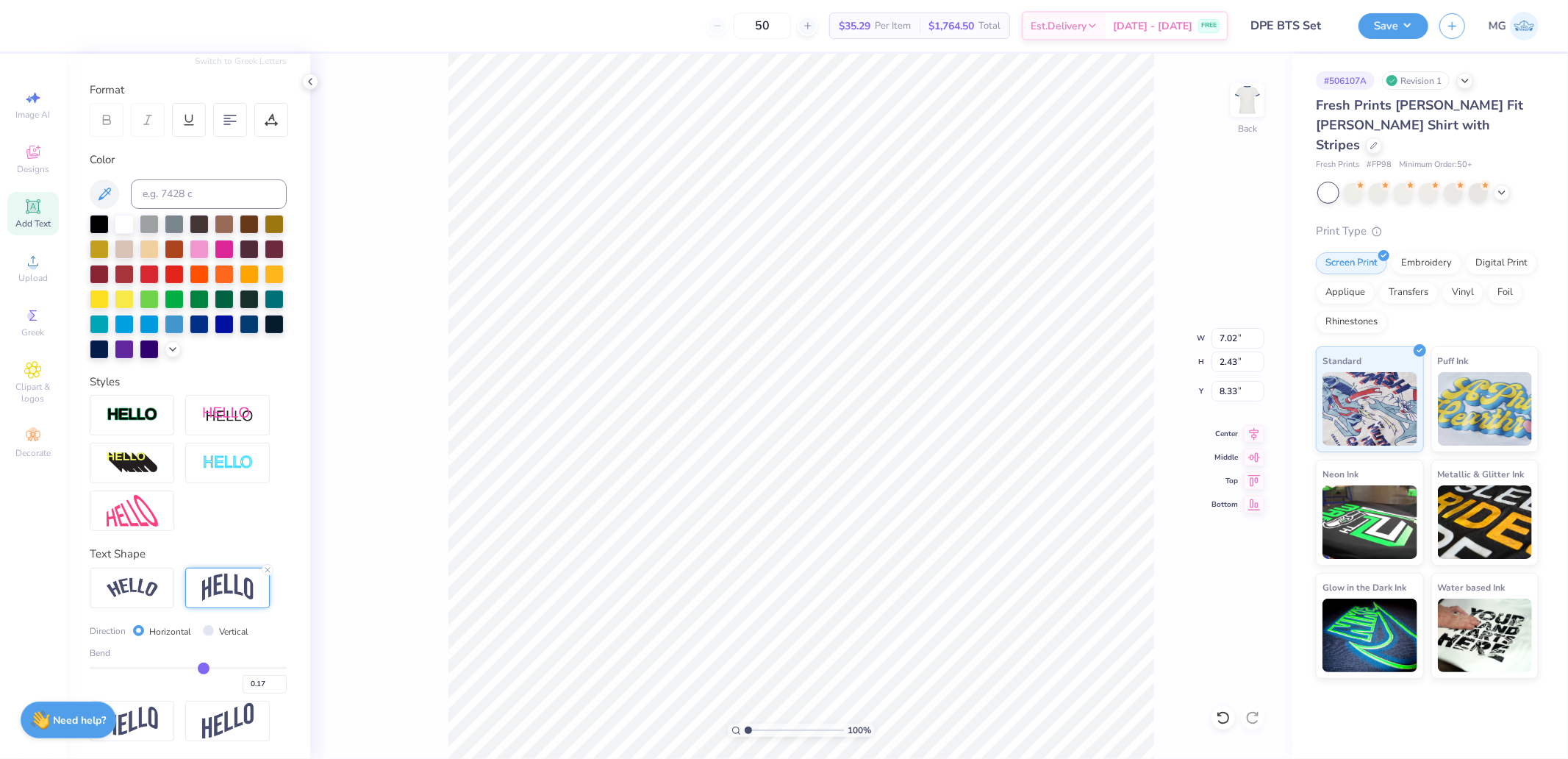
type input "8.77"
type input "0.2"
type input "0.20"
type input "0.21"
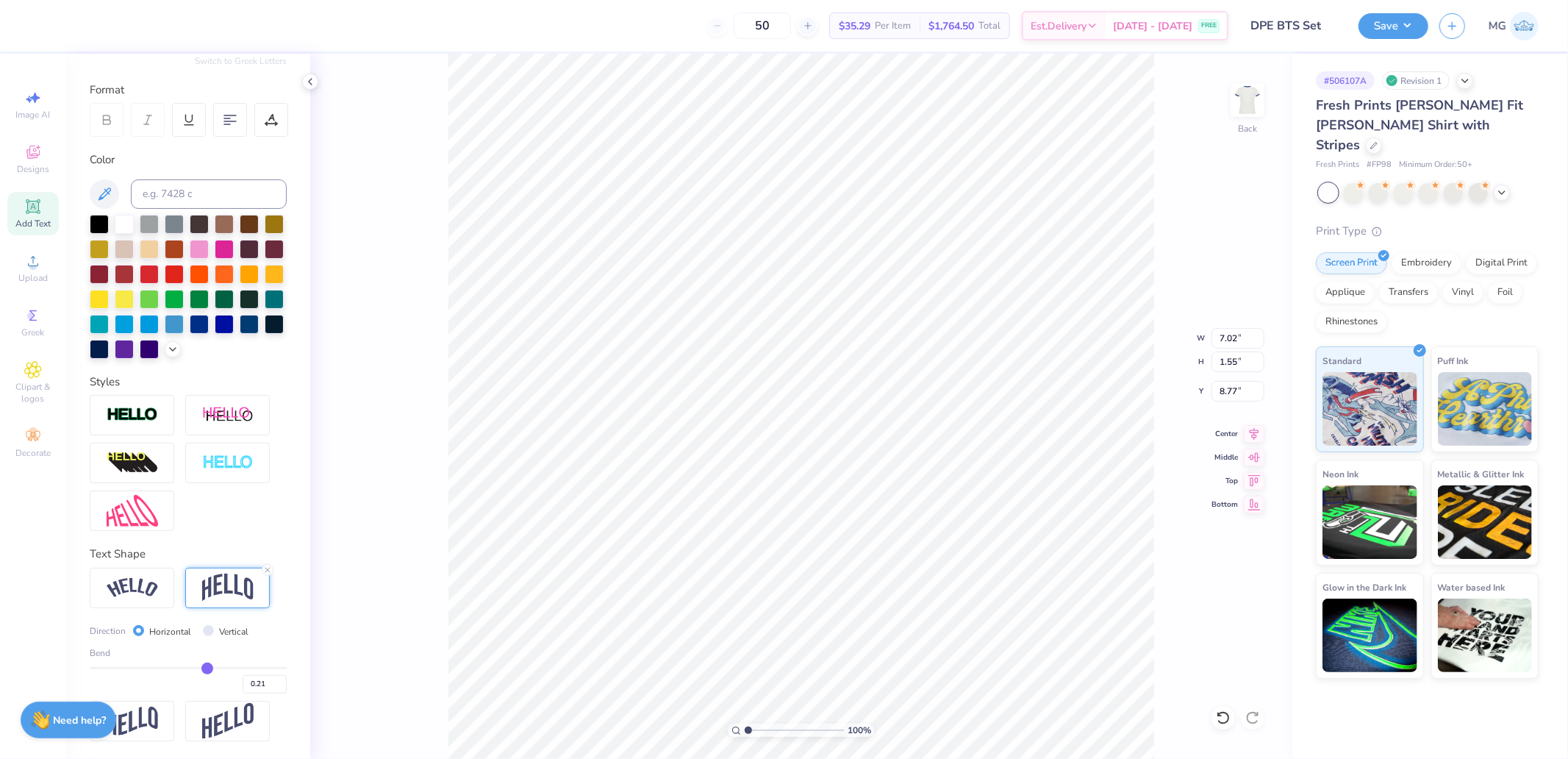
type input "0.19"
type input "1.65"
type input "8.72"
drag, startPoint x: 227, startPoint y: 666, endPoint x: 199, endPoint y: 668, distance: 28.1
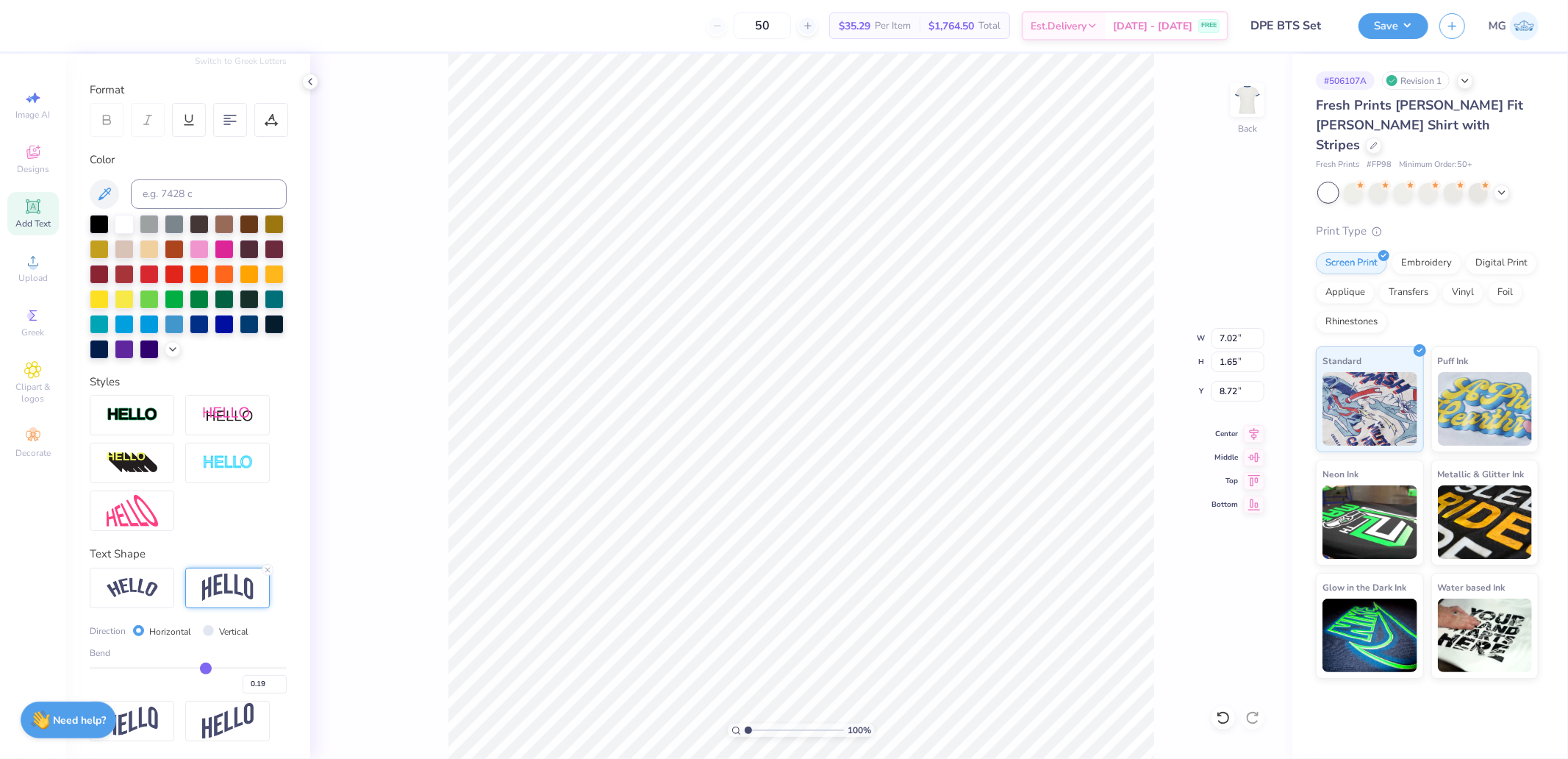
type input "0.19"
click at [199, 668] on input "range" at bounding box center [187, 668] width 197 height 3
type input "1.60"
type input "8.75"
click at [258, 685] on input "0.19" at bounding box center [265, 684] width 44 height 18
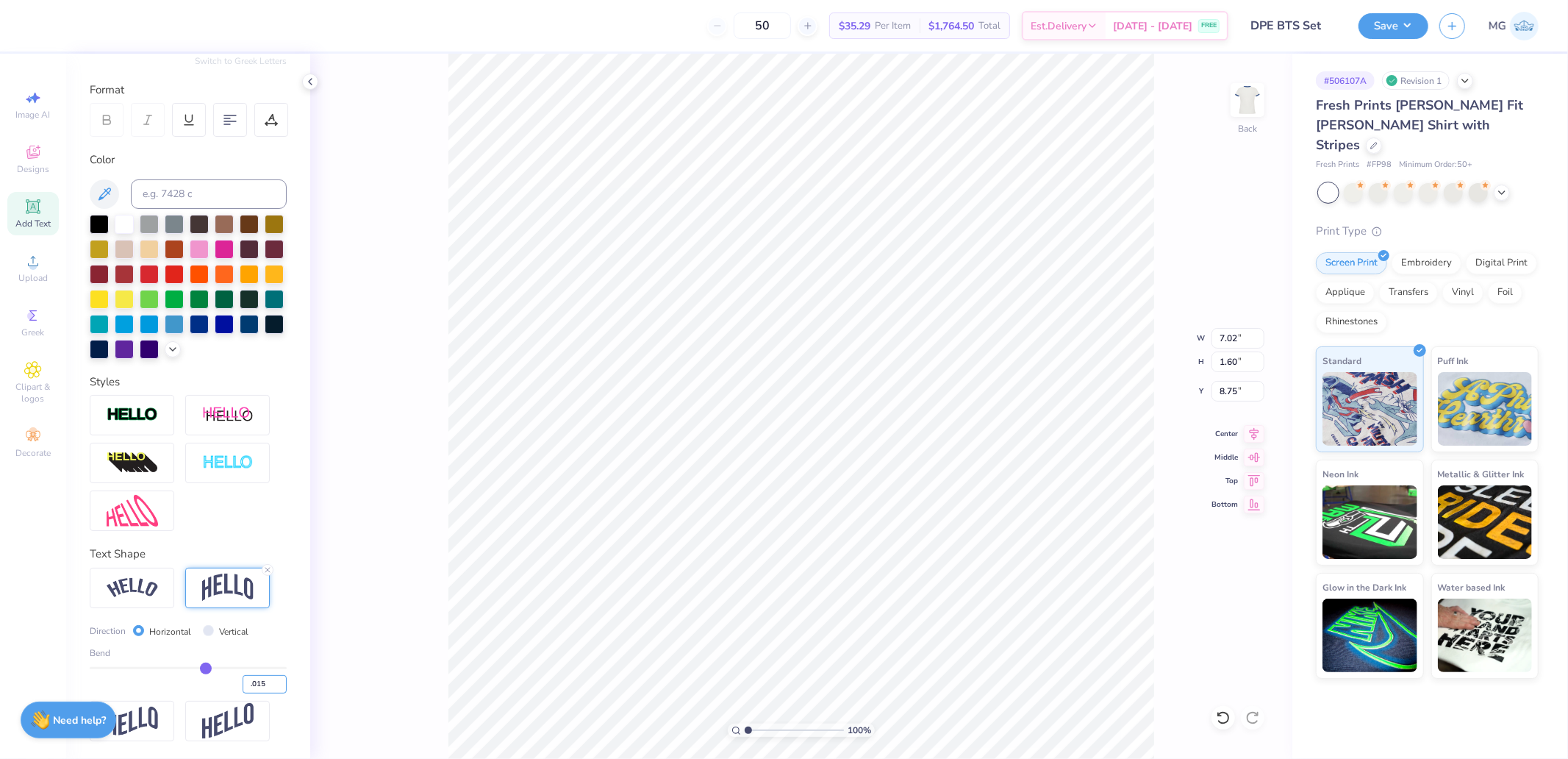
type input ".015"
type input "0.02"
type input "0.01"
type input "0.02"
type input "1.26"
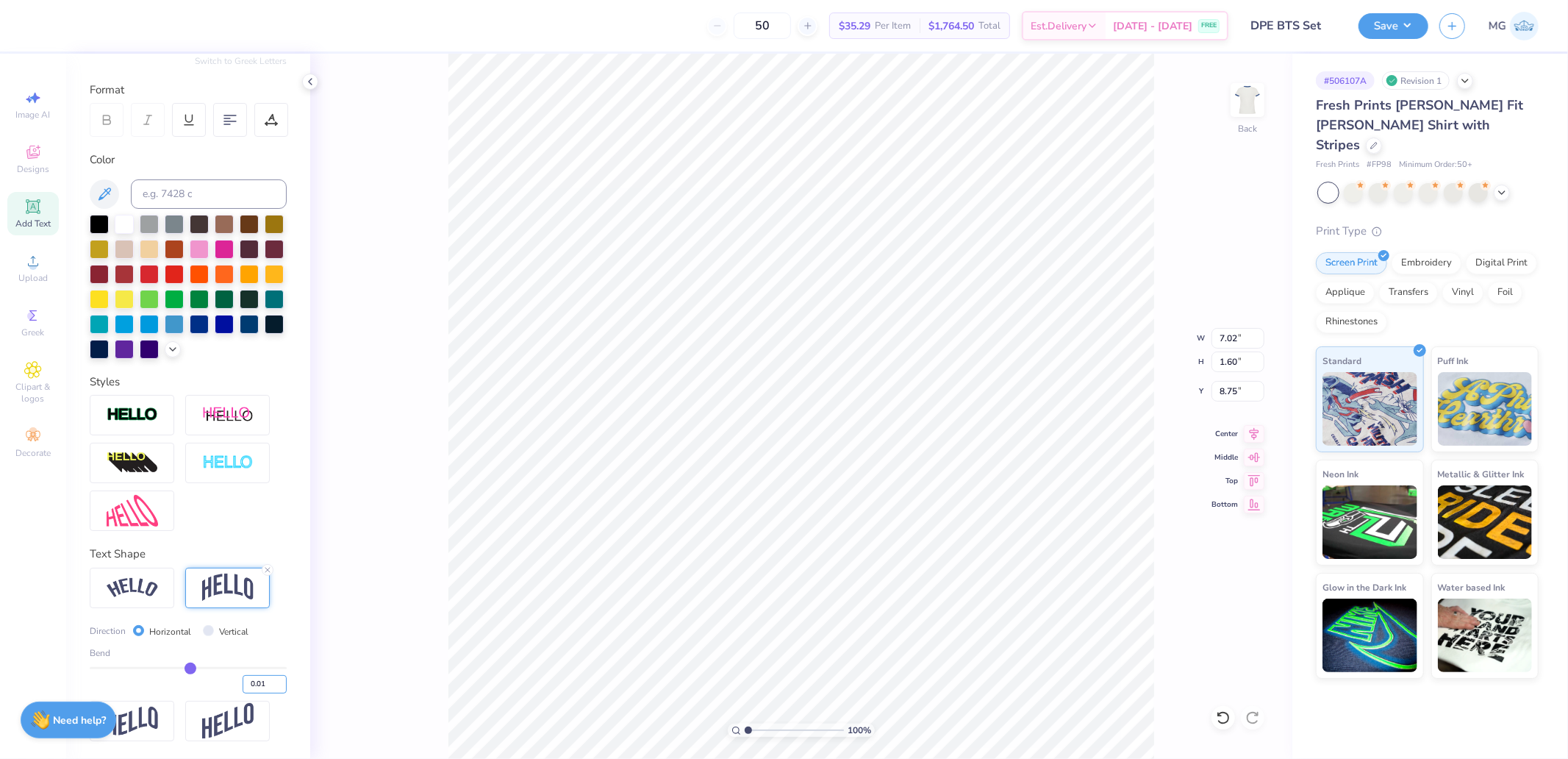
type input "8.92"
type input "0.02"
type input "0.2"
type input "0.20"
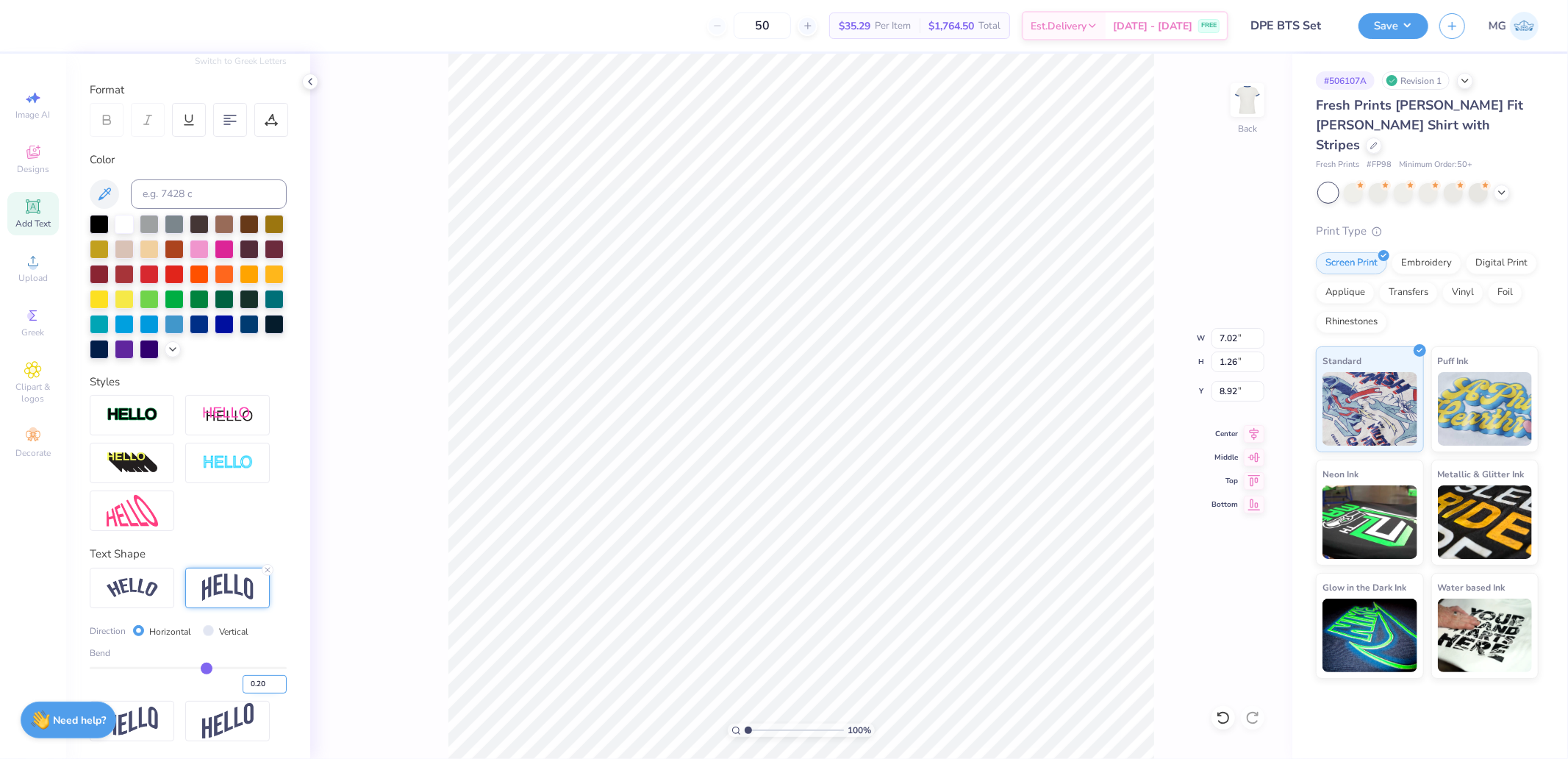
type input "1.62"
type input "8.73"
type input "8.56"
click at [1225, 332] on input "7.02" at bounding box center [1238, 338] width 53 height 21
type input "7.00"
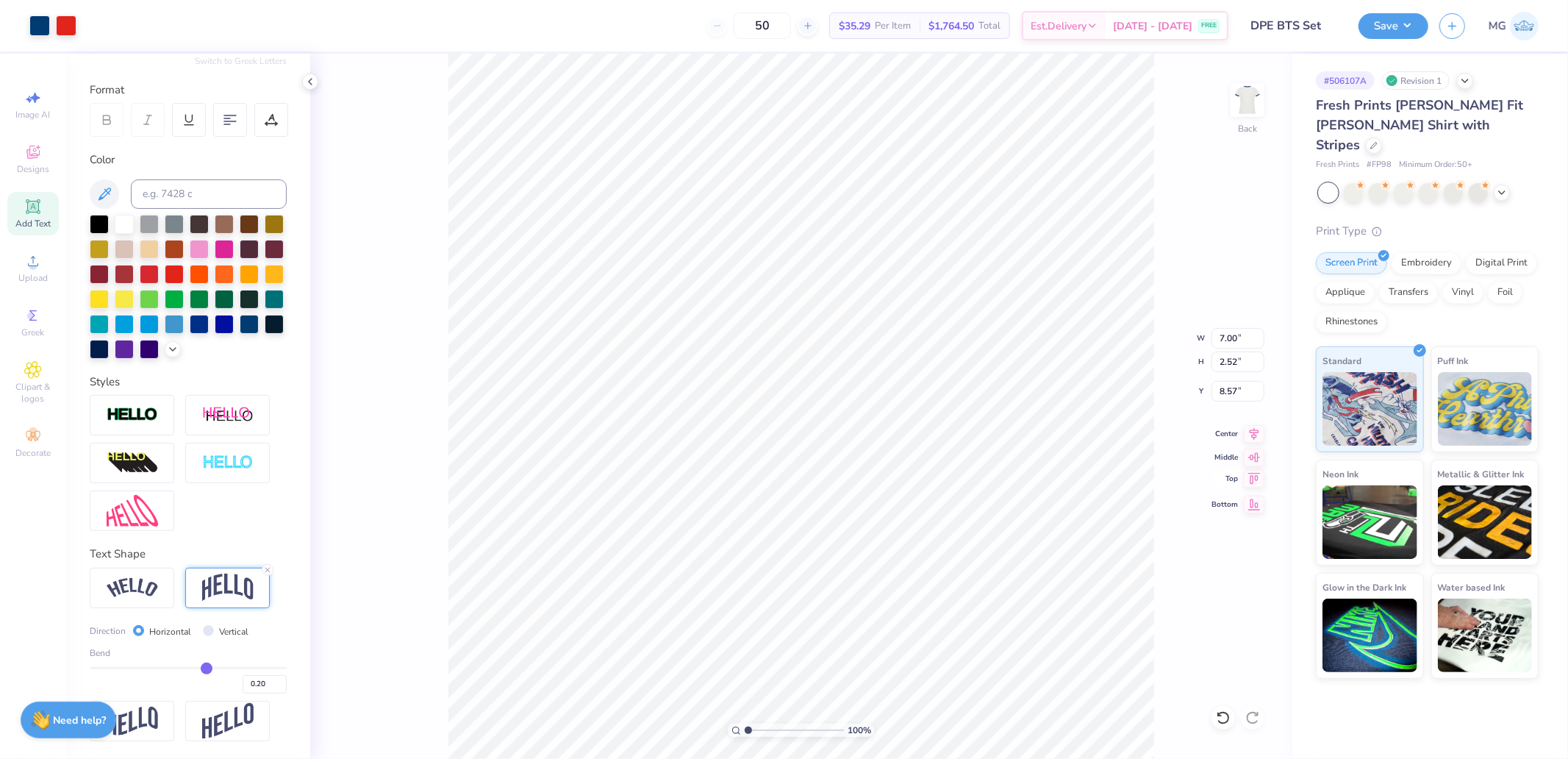
click at [1258, 486] on icon at bounding box center [1254, 479] width 21 height 18
click at [1241, 393] on input "8.57" at bounding box center [1238, 392] width 53 height 21
type input "3.00"
click at [1414, 34] on button "Save" at bounding box center [1394, 24] width 70 height 25
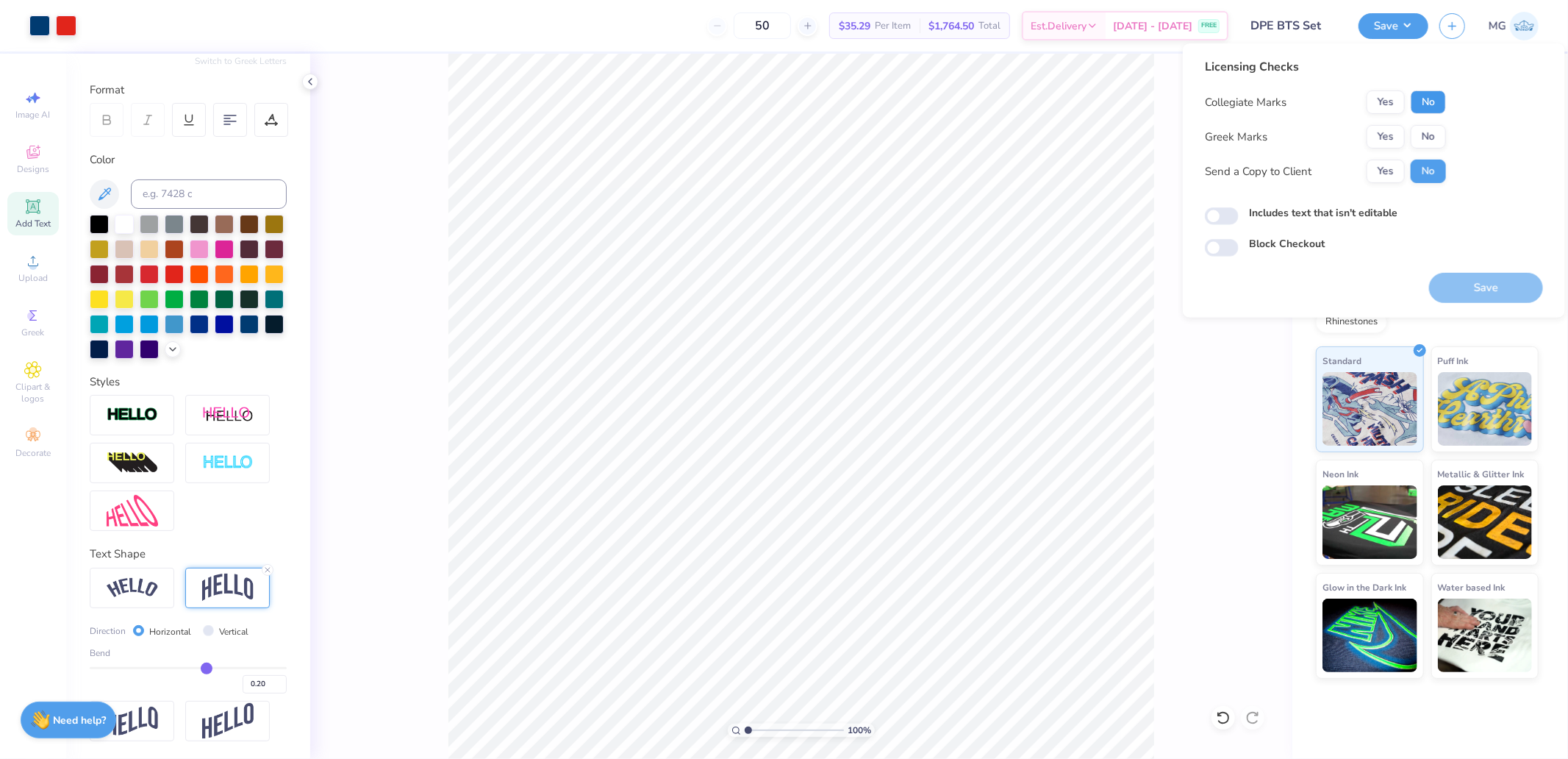
click at [1430, 107] on button "No" at bounding box center [1429, 102] width 35 height 24
click at [1389, 138] on button "Yes" at bounding box center [1386, 137] width 39 height 24
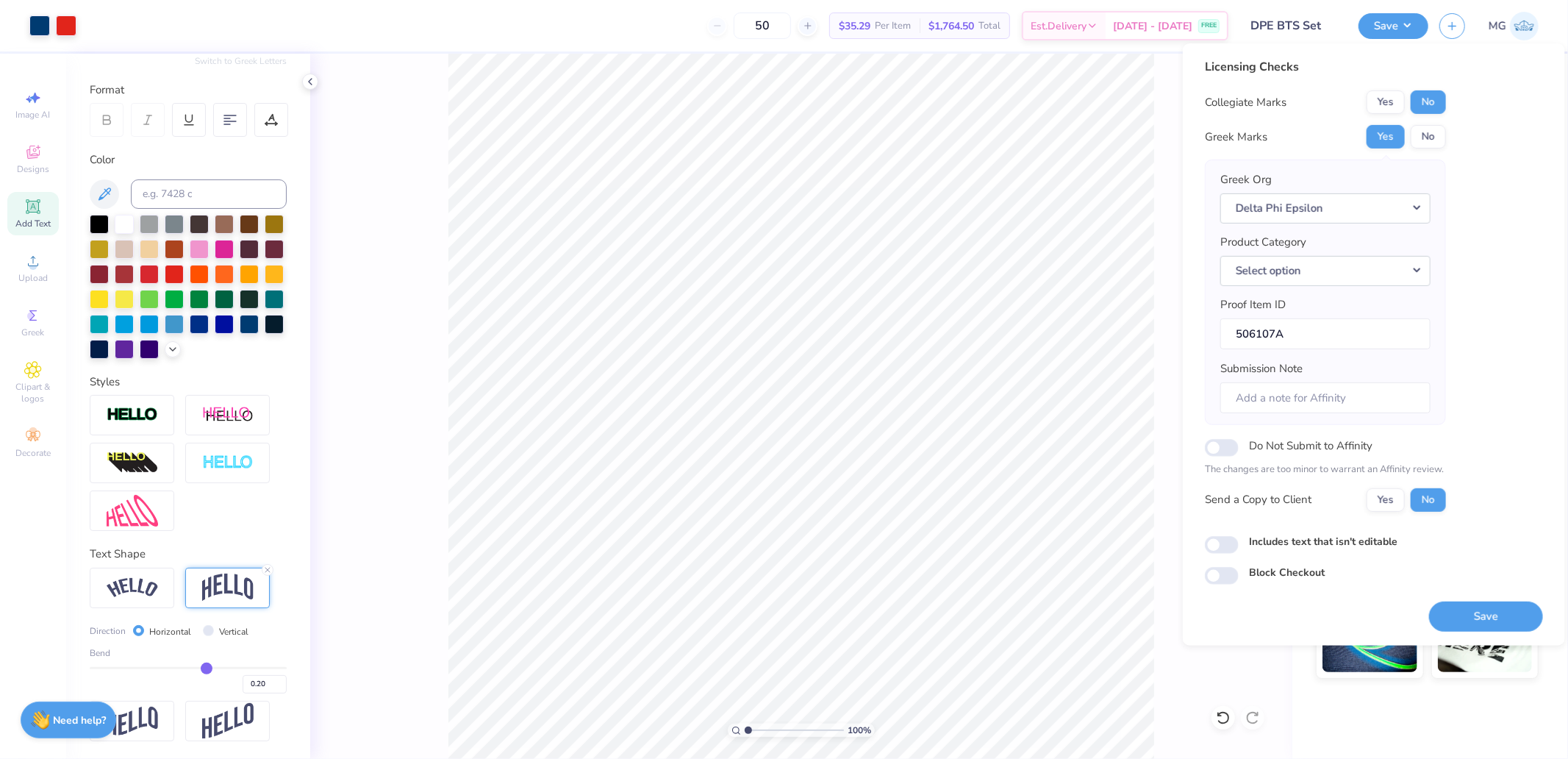
click at [1485, 613] on button "Save" at bounding box center [1487, 616] width 114 height 30
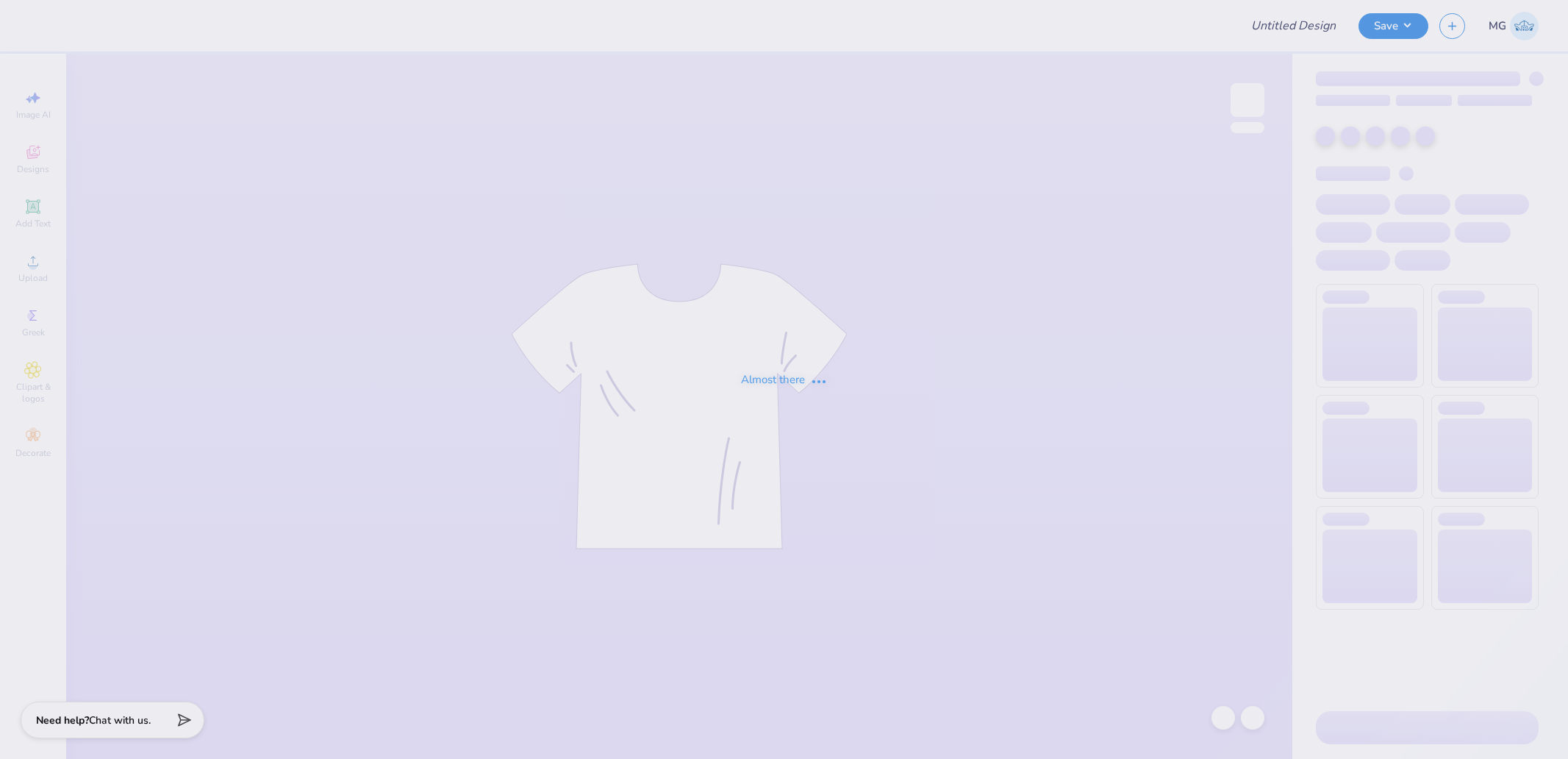
type input "DPE BTS Set B"
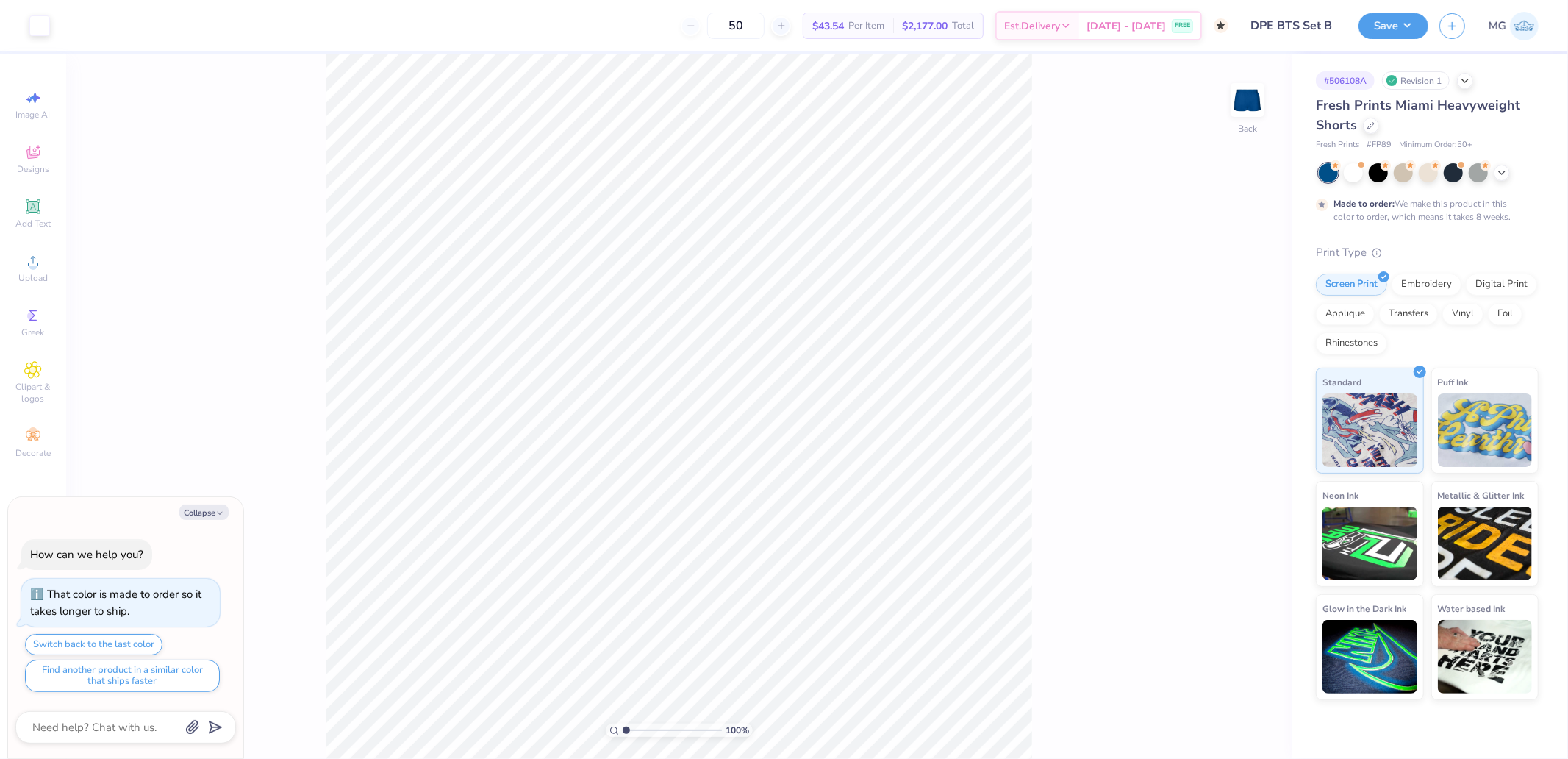
click at [1137, 752] on div "100 % Back" at bounding box center [680, 406] width 1226 height 706
click at [1147, 748] on div "100 % Back" at bounding box center [680, 406] width 1226 height 706
click at [43, 275] on span "Upload" at bounding box center [33, 278] width 30 height 11
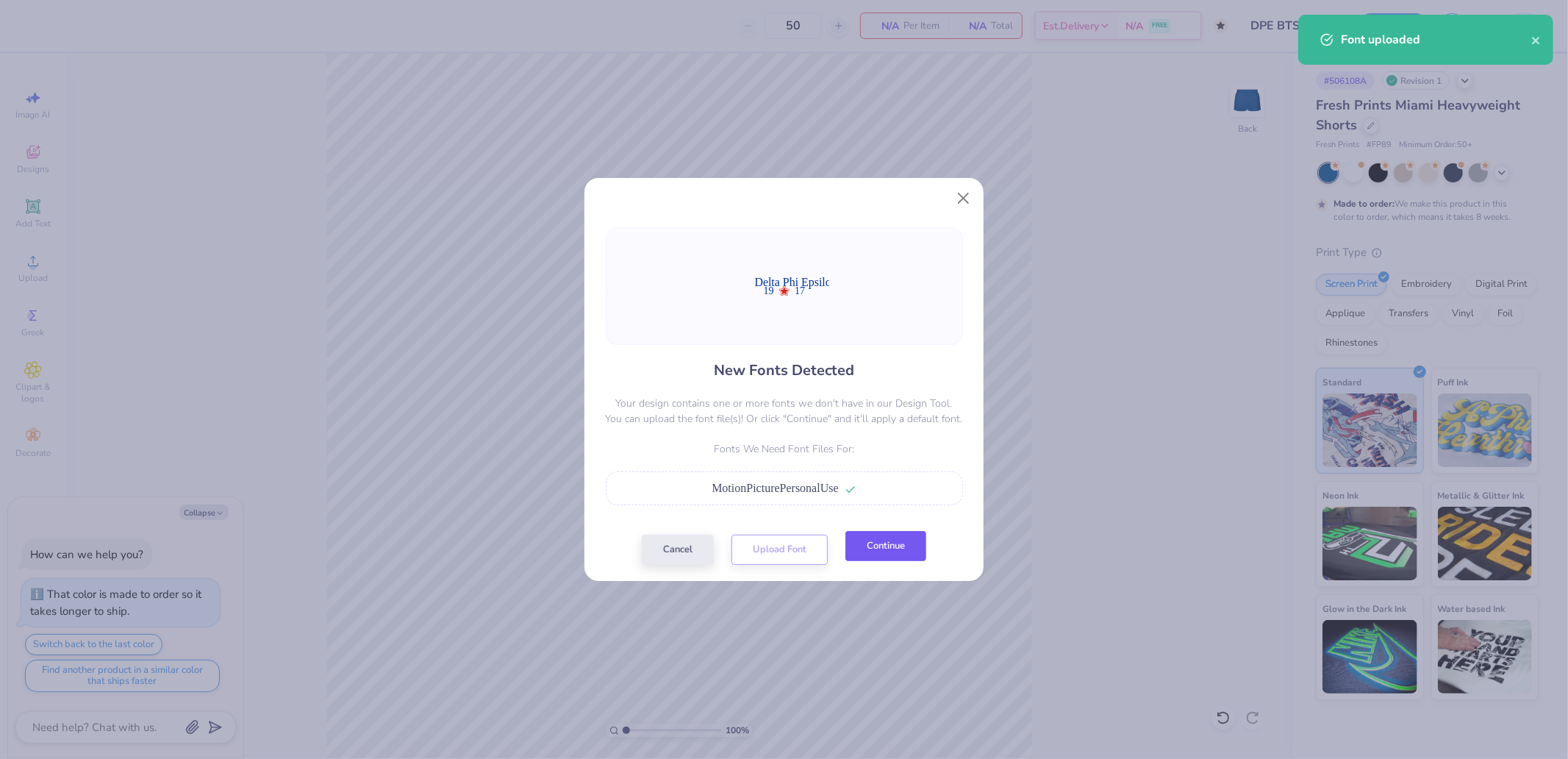
click at [892, 552] on button "Continue" at bounding box center [886, 546] width 81 height 30
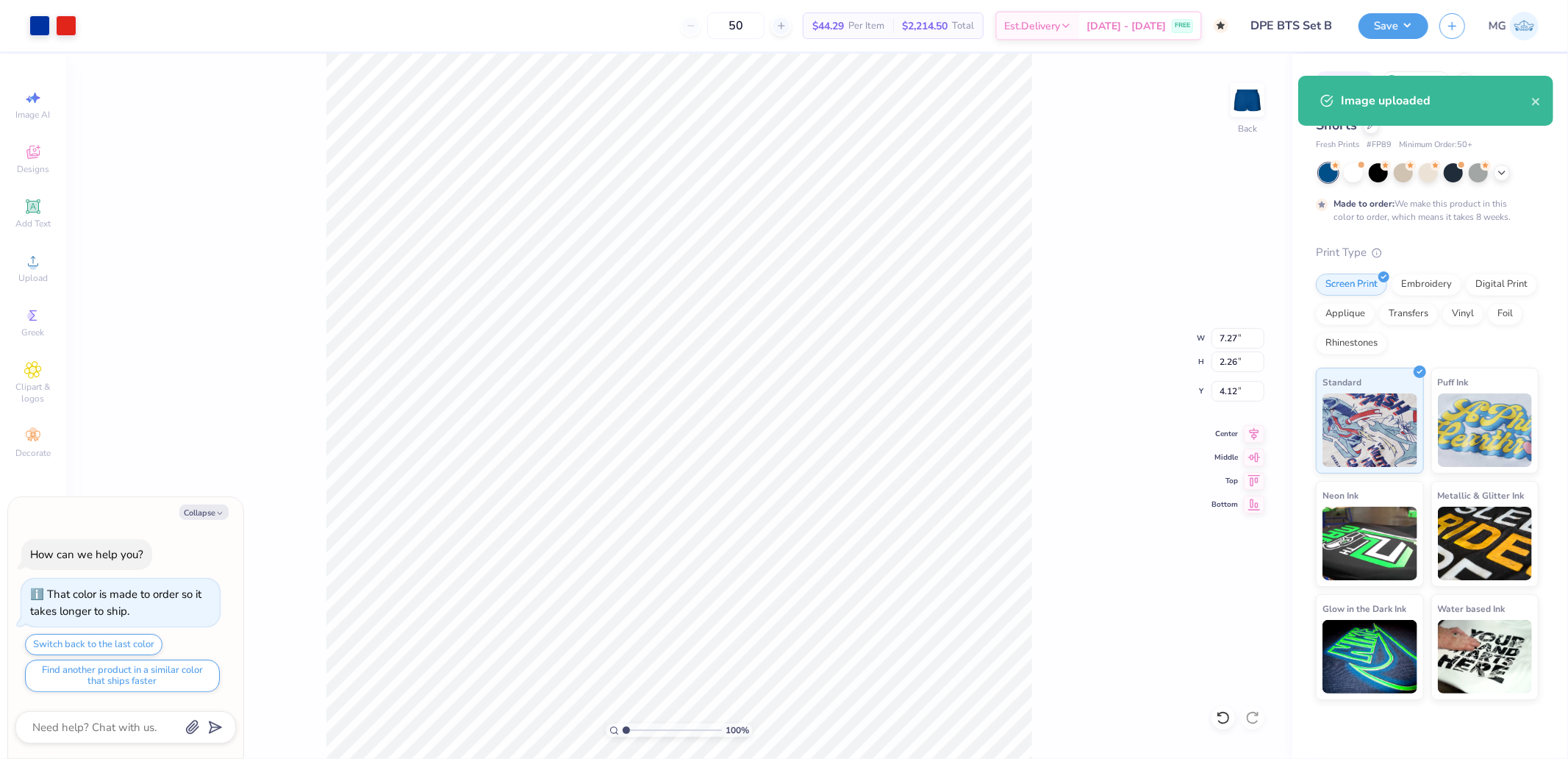
type textarea "x"
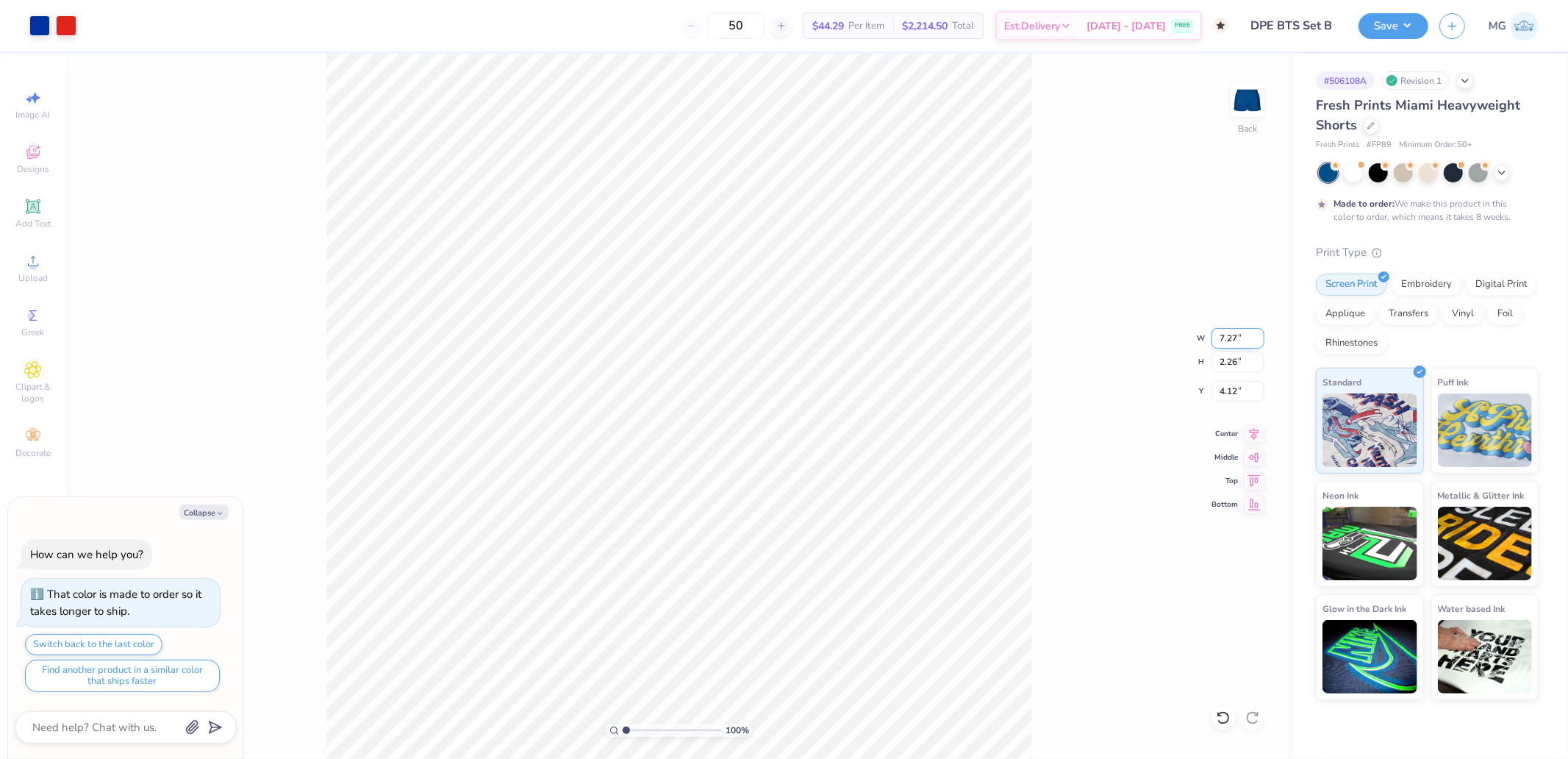
click at [1225, 342] on input "7.27" at bounding box center [1238, 338] width 53 height 21
type input "4"
type textarea "x"
type input "4.00"
type input "1.24"
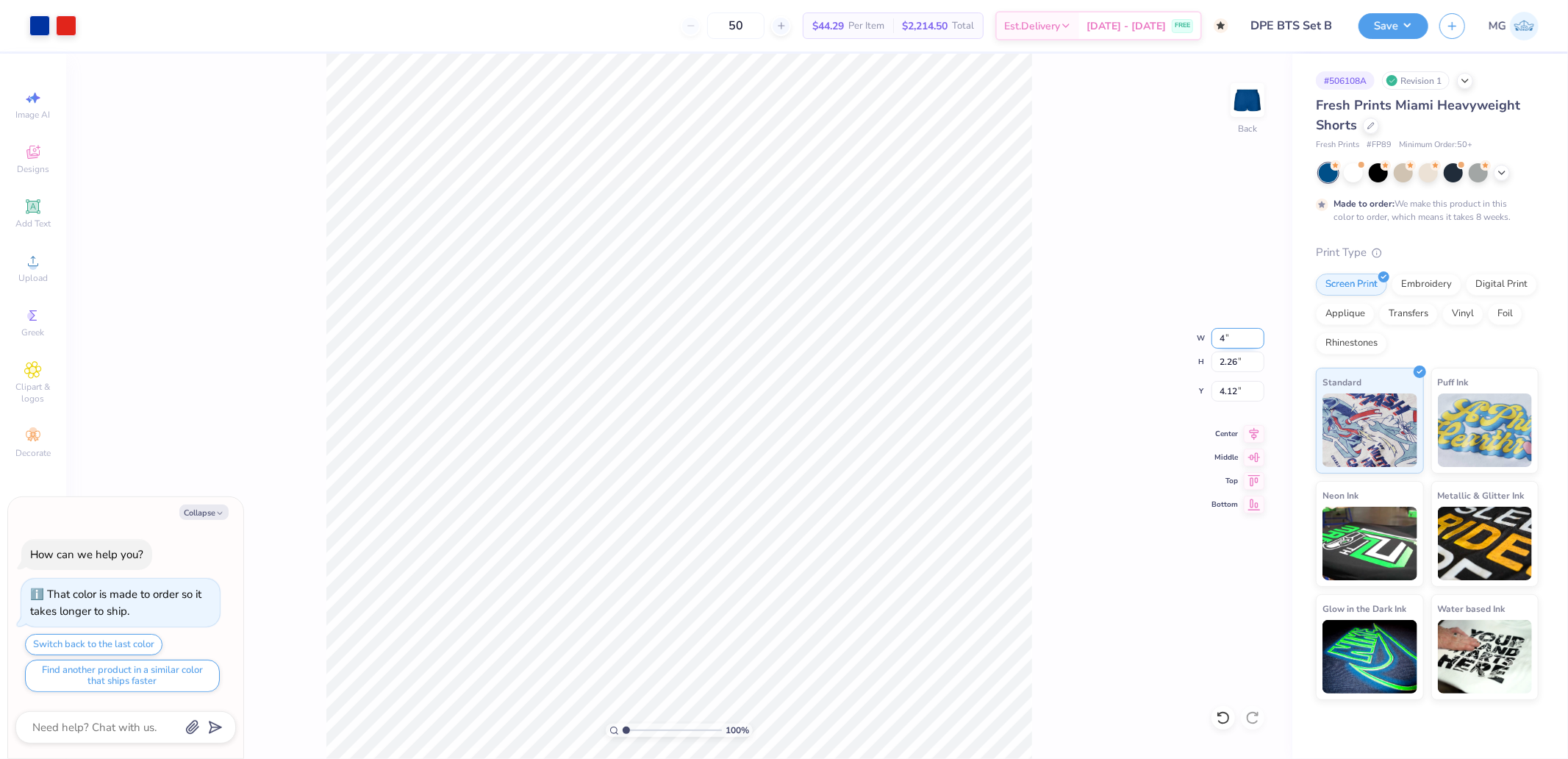
type input "4.63"
type textarea "x"
type input "7.96"
type textarea "x"
type input "6.99"
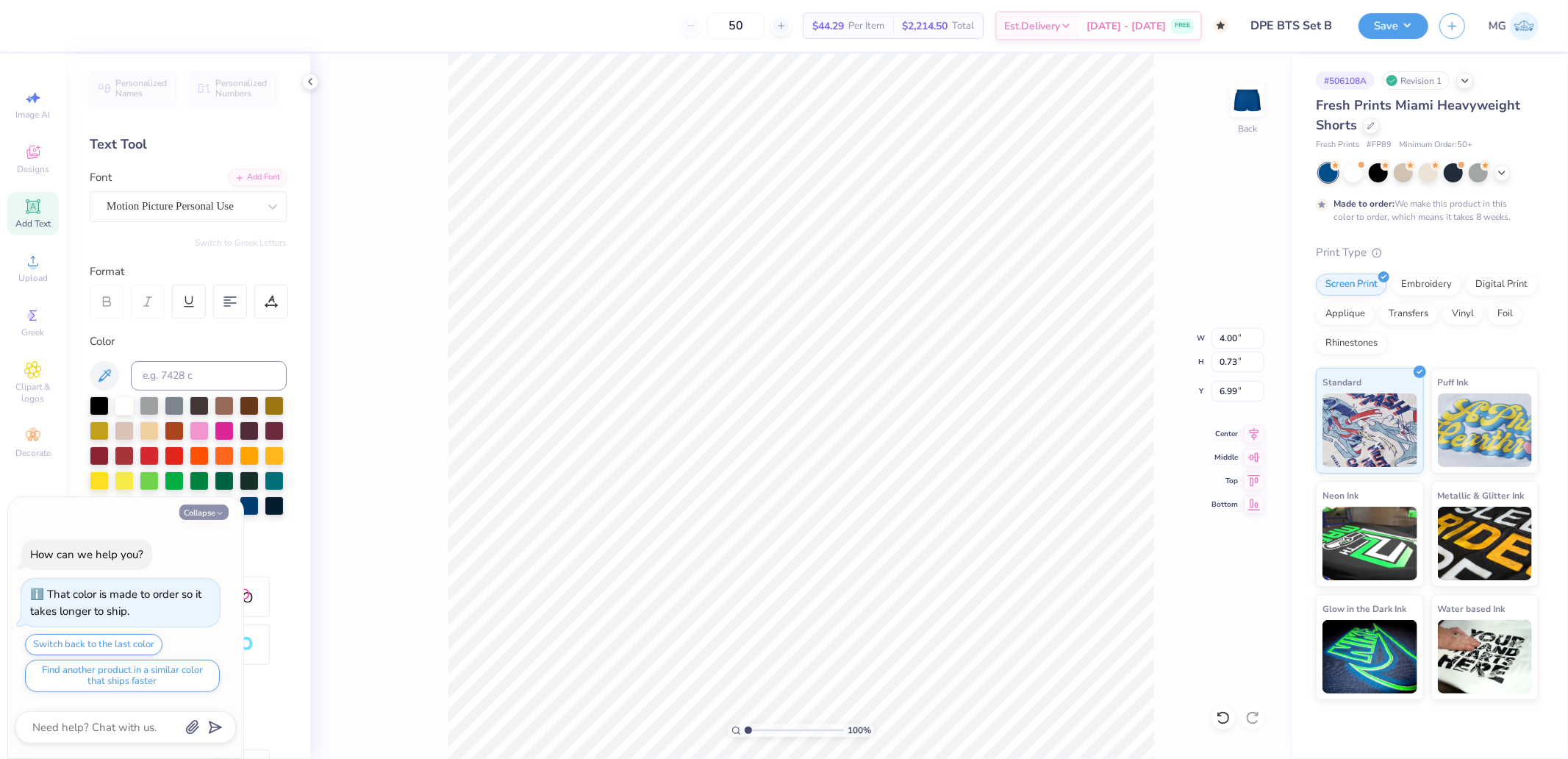
click at [217, 511] on icon "button" at bounding box center [220, 514] width 9 height 9
type textarea "x"
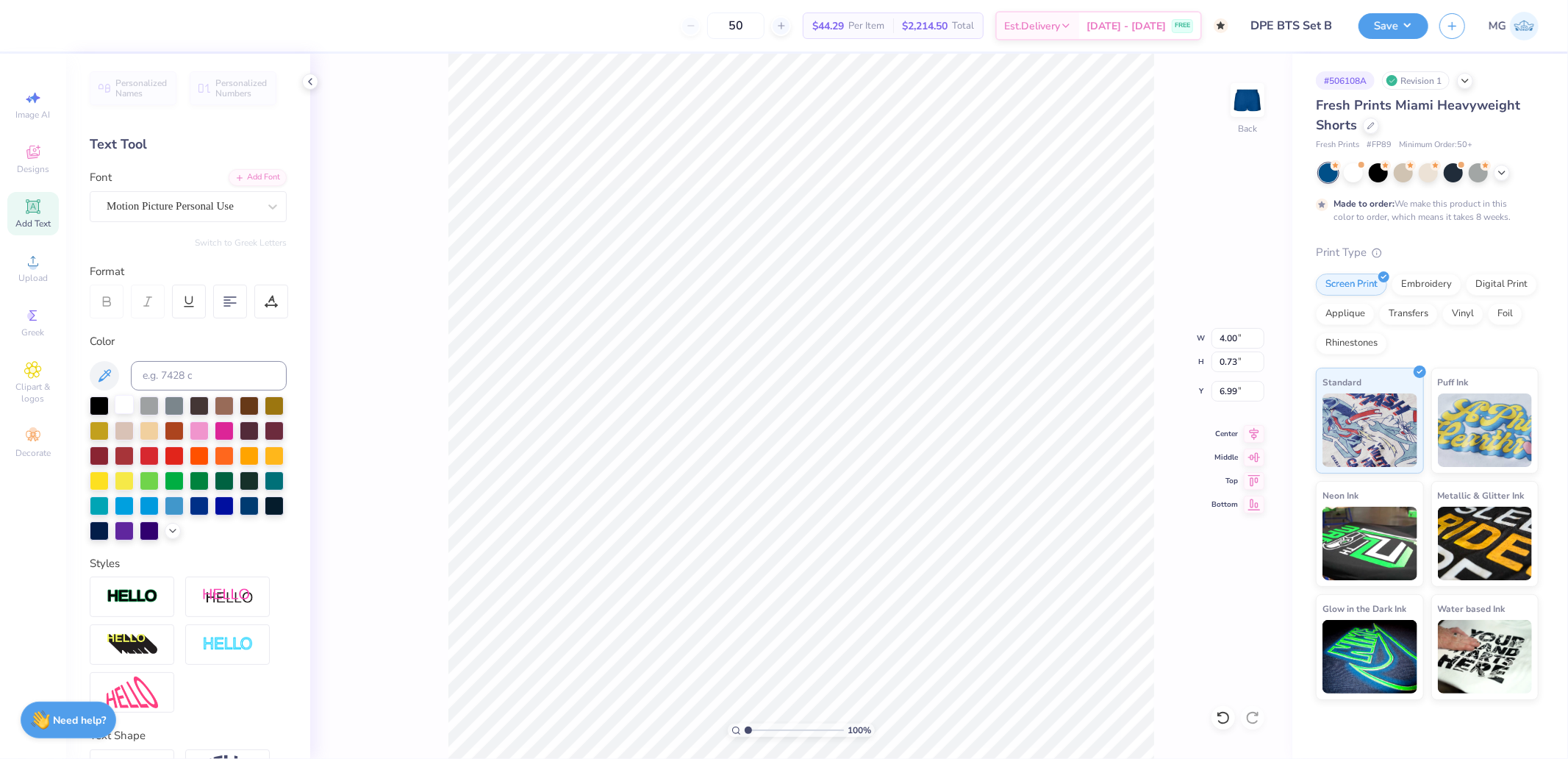
click at [121, 403] on div at bounding box center [124, 405] width 19 height 19
type input "4.01"
type input "0.72"
click at [117, 402] on div at bounding box center [124, 405] width 19 height 19
click at [120, 406] on div at bounding box center [124, 405] width 19 height 19
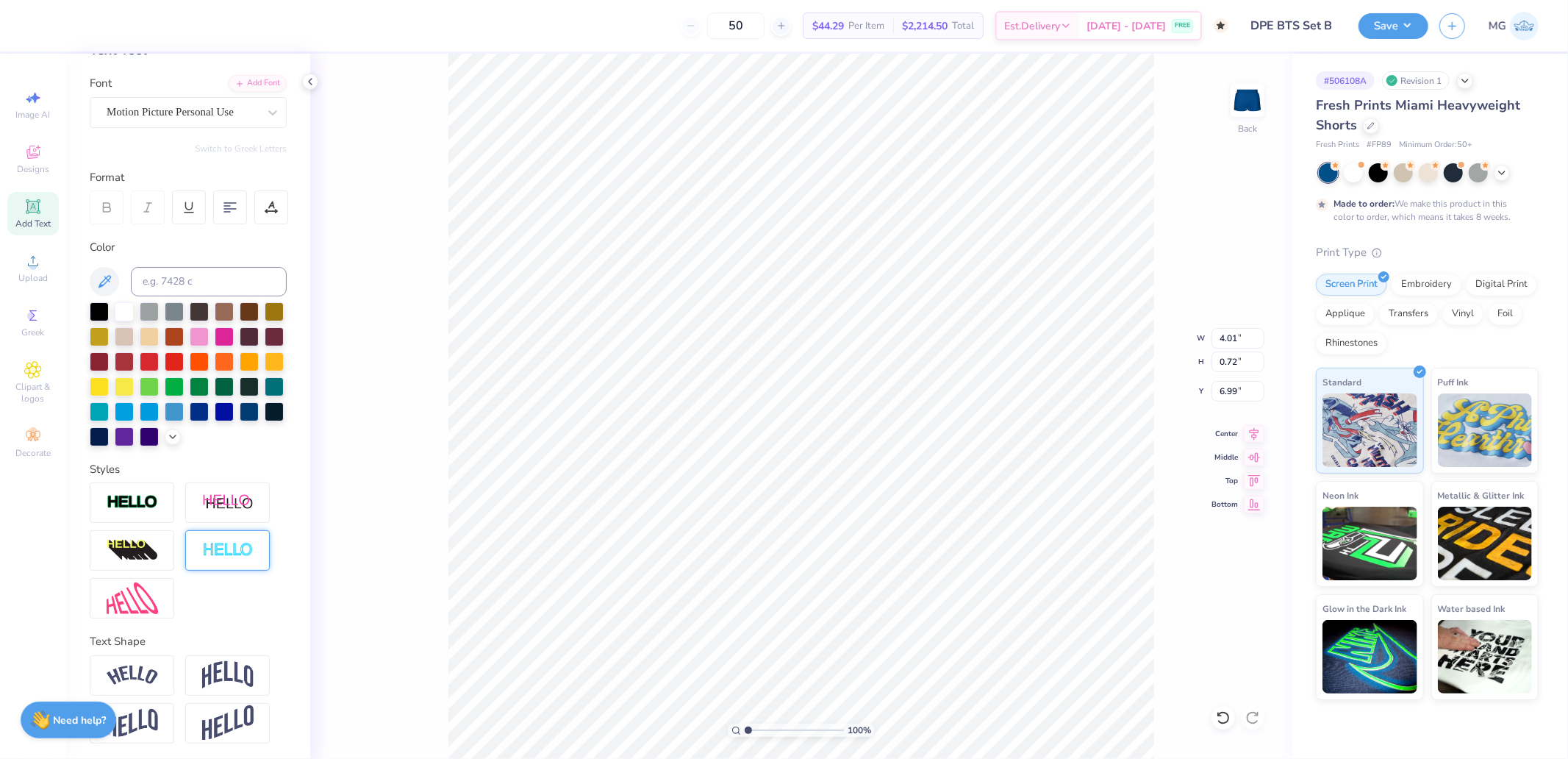
scroll to position [121, 0]
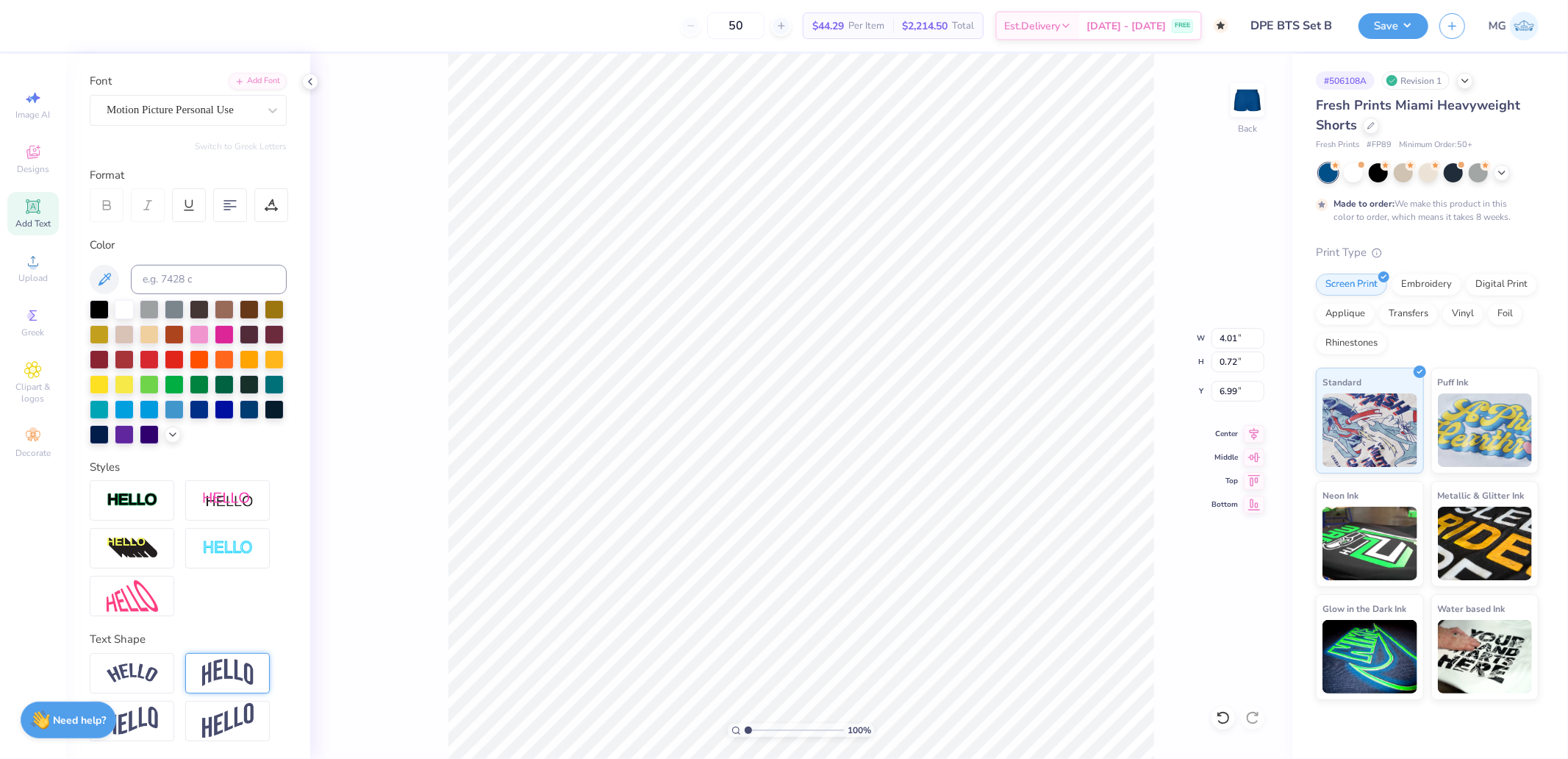
click at [231, 670] on img at bounding box center [228, 673] width 52 height 28
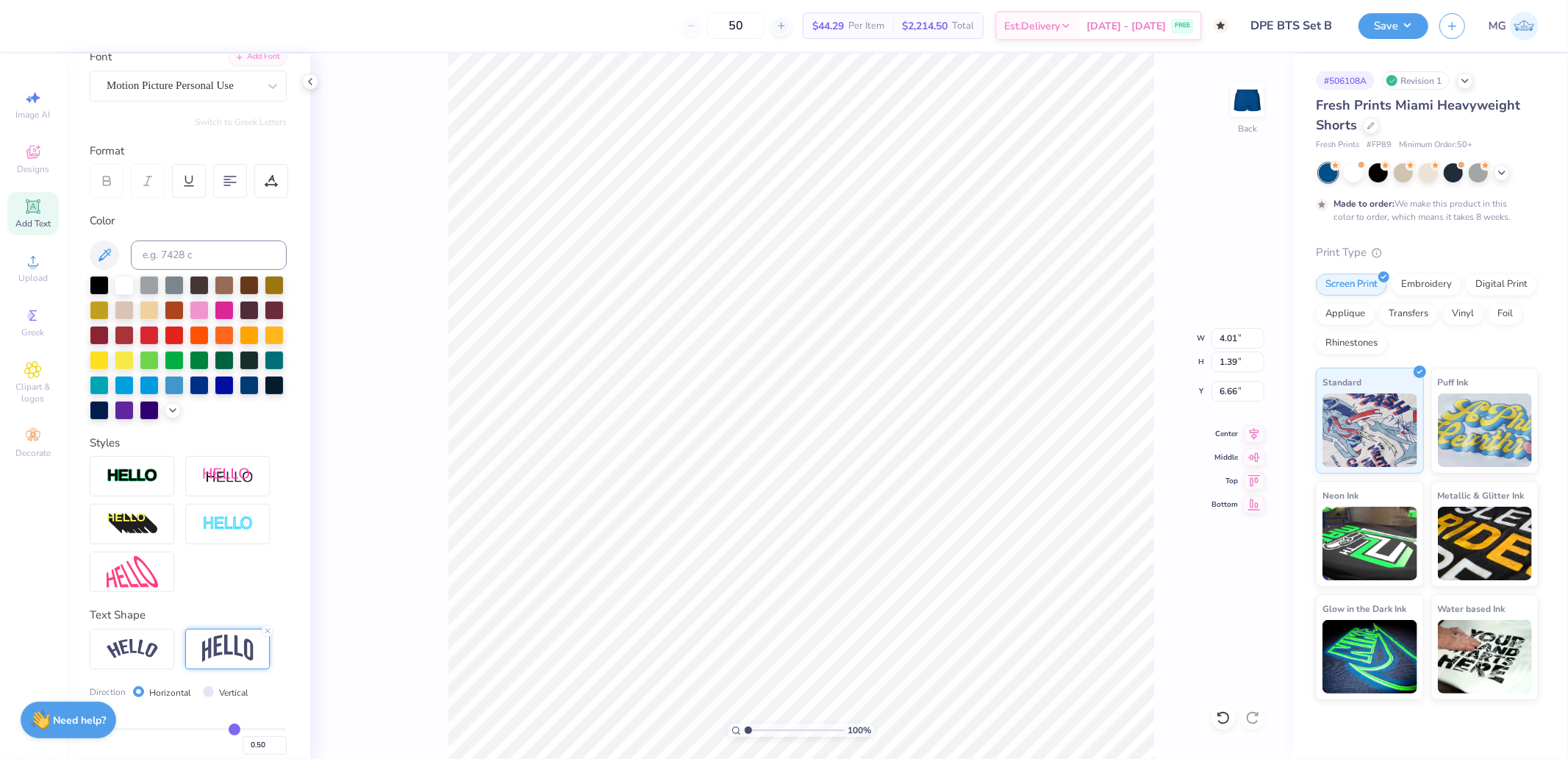
type input "1.39"
type input "6.66"
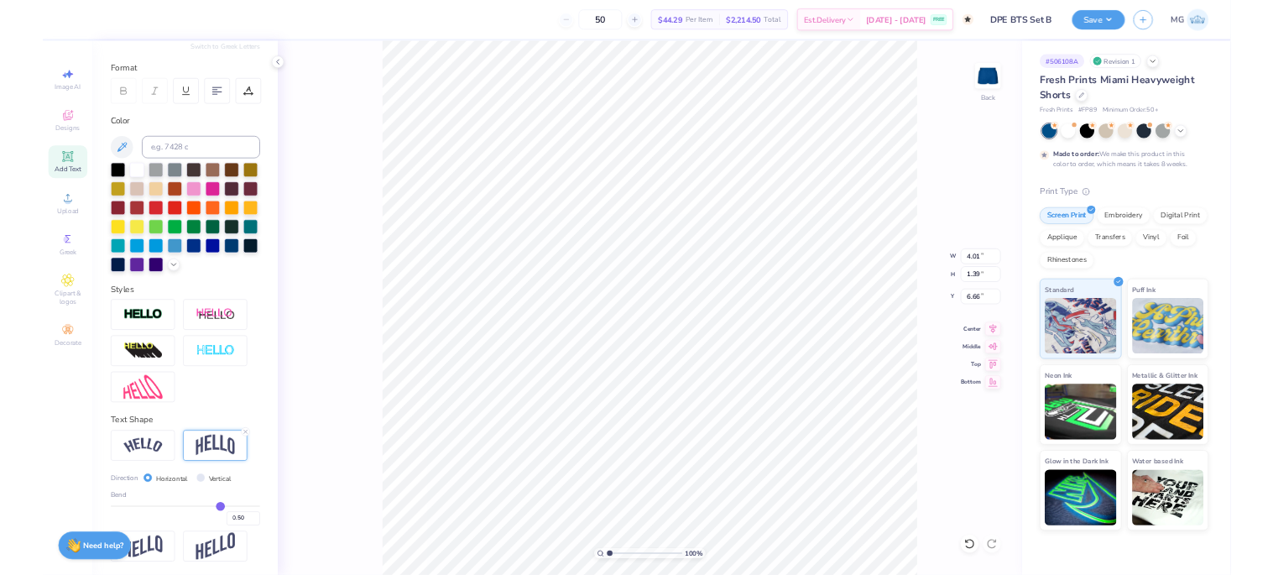
scroll to position [236, 0]
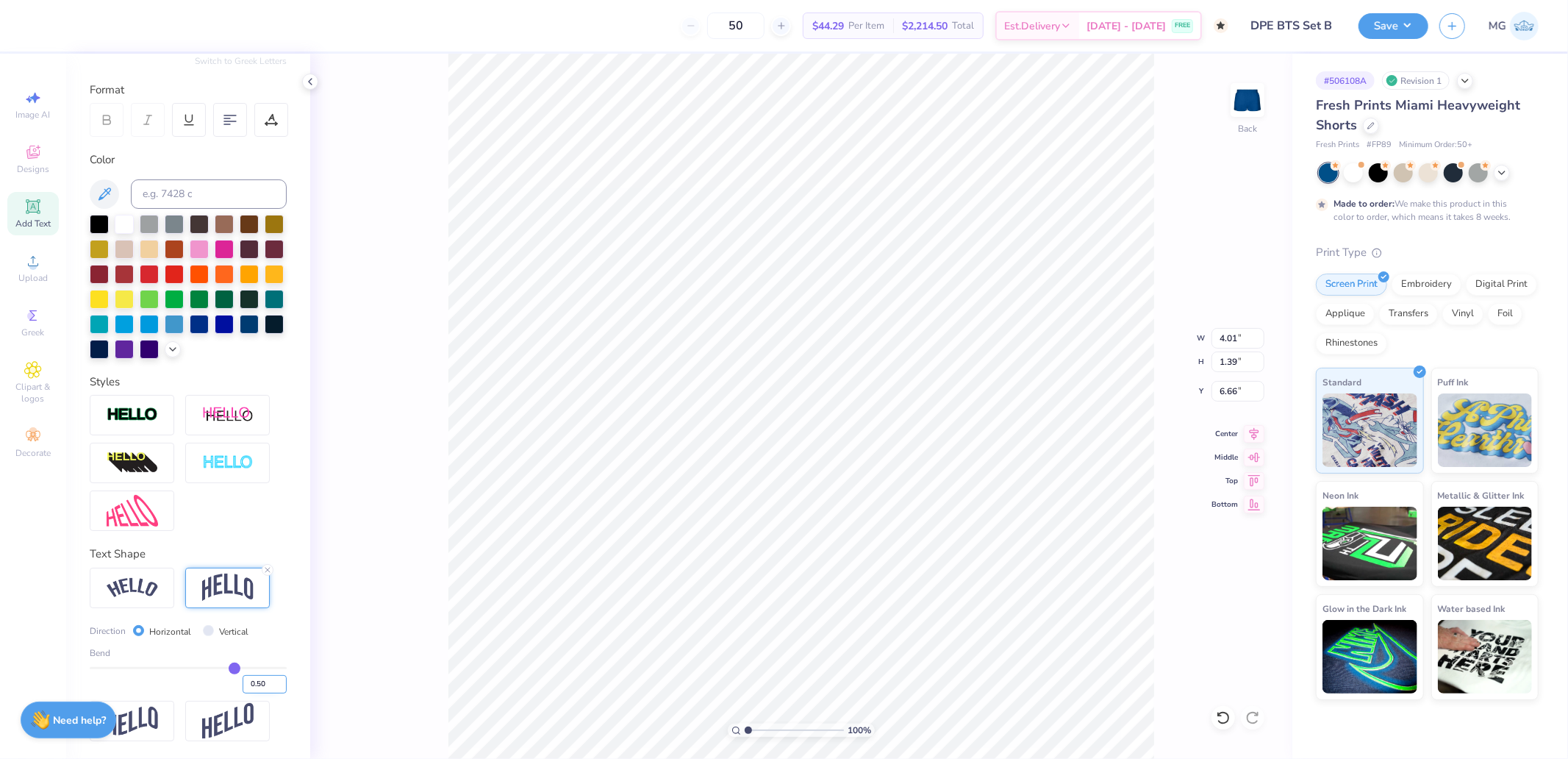
click at [253, 689] on input "0.50" at bounding box center [265, 684] width 44 height 18
type input "0.2"
type input "0.20"
type input "0.93"
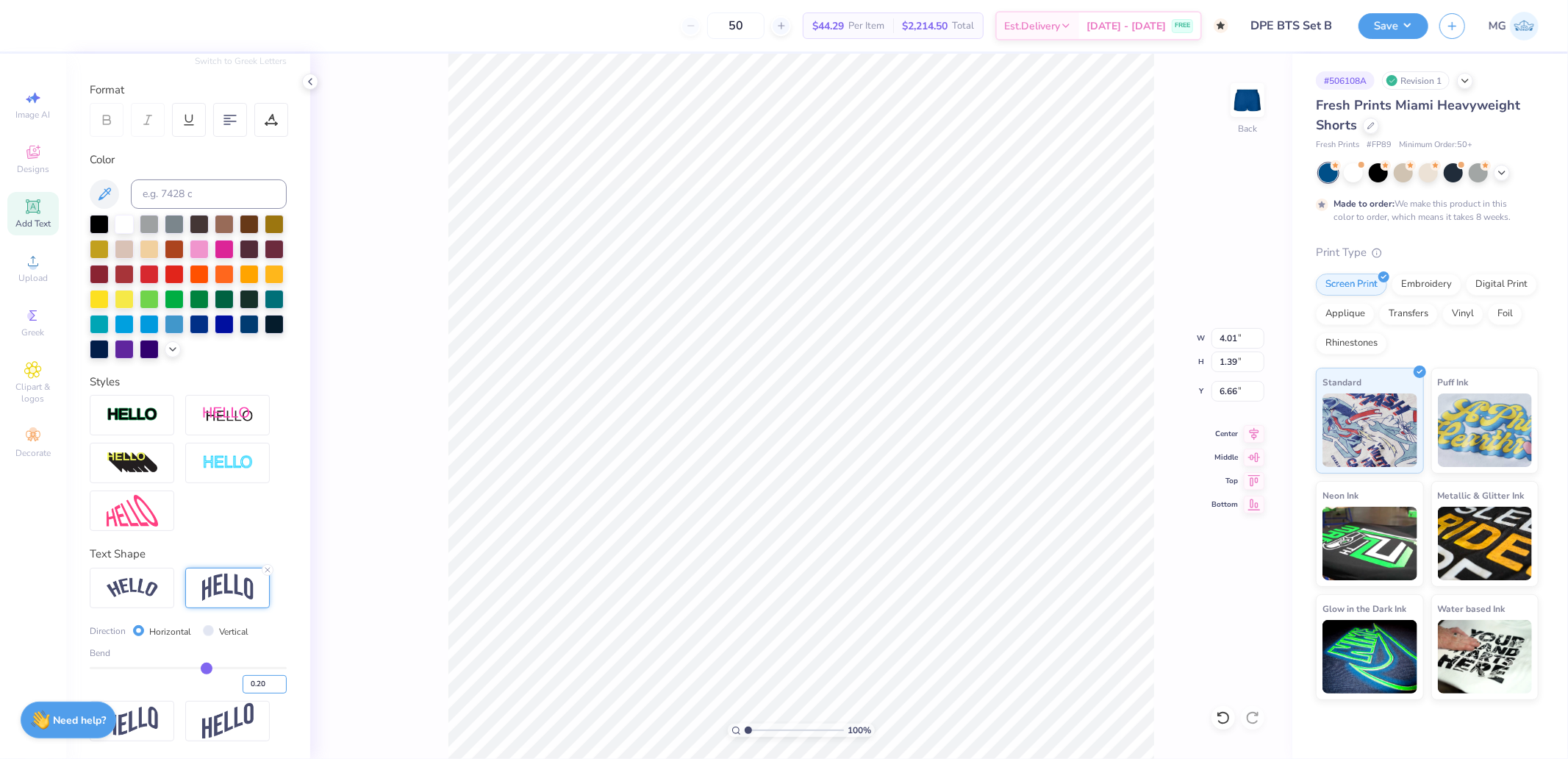
type input "6.89"
type input "6.71"
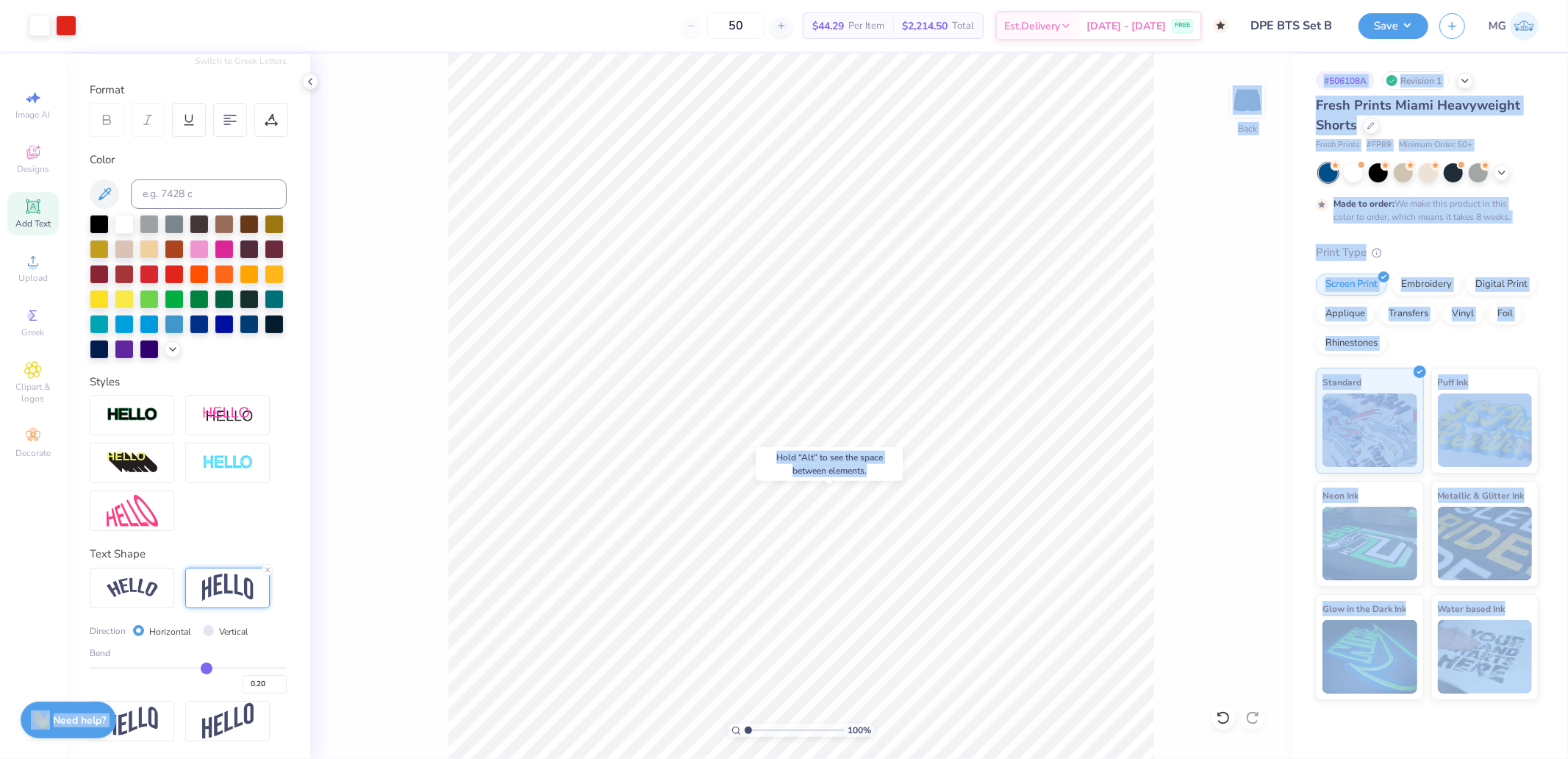
click at [1050, 572] on body "Art colors 50 $44.29 Per Item $2,214.50 Total Est. Delivery [DATE] - [DATE] FRE…" at bounding box center [784, 380] width 1568 height 759
drag, startPoint x: 866, startPoint y: 479, endPoint x: 1157, endPoint y: 592, distance: 312.2
click at [1157, 592] on div "100 % Back" at bounding box center [801, 406] width 982 height 706
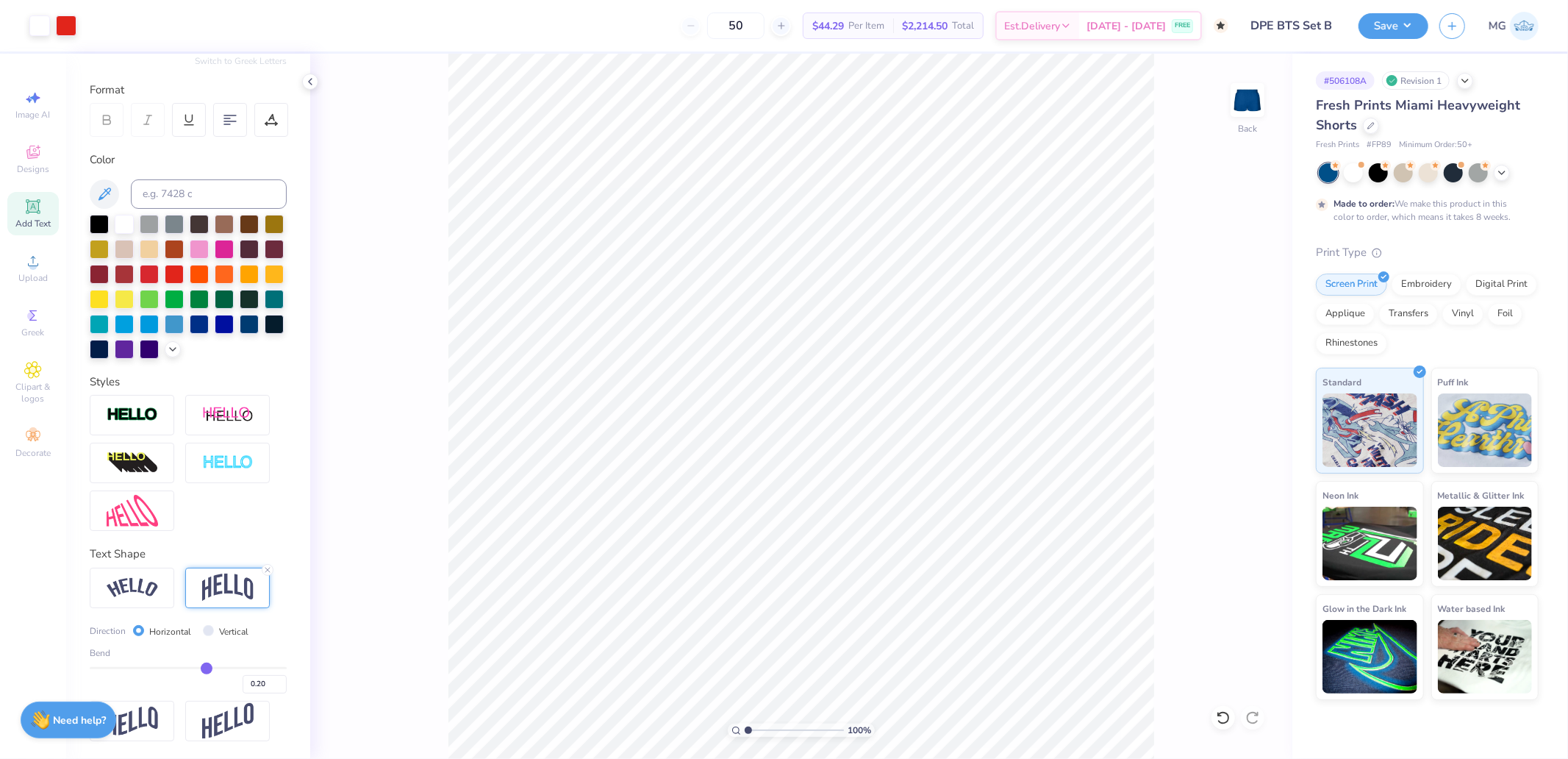
click at [1236, 439] on div "100 % Back" at bounding box center [801, 406] width 982 height 706
type input "7.37"
click at [1230, 340] on input "4.01" at bounding box center [1238, 338] width 53 height 21
type input "4.00"
click at [1241, 392] on input "7.37" at bounding box center [1238, 392] width 53 height 21
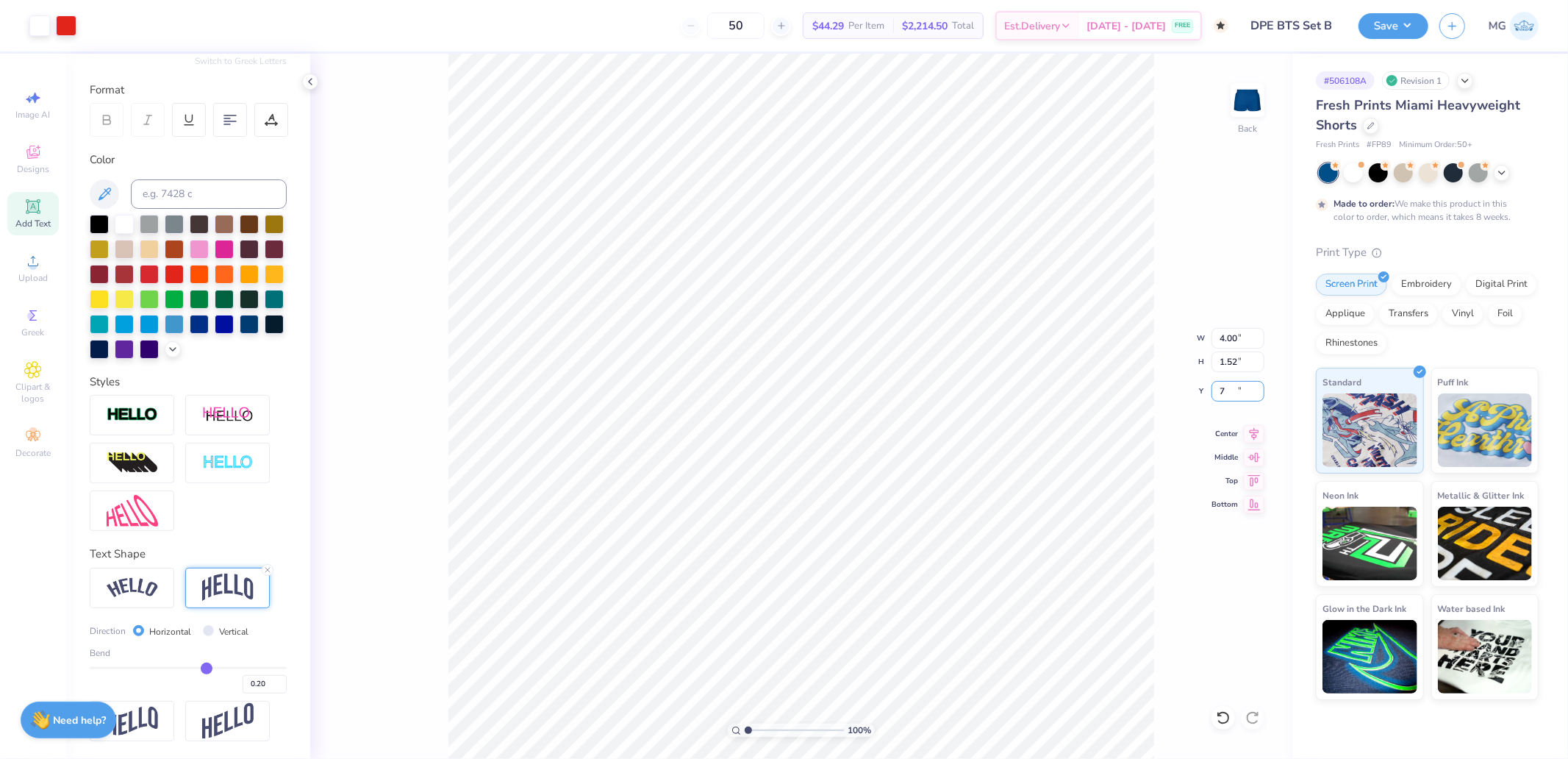
type input "7.00"
click at [1239, 391] on input "7.00" at bounding box center [1238, 392] width 53 height 21
type input "8.00"
click at [1231, 392] on input "8.00" at bounding box center [1238, 392] width 53 height 21
type input "7.50"
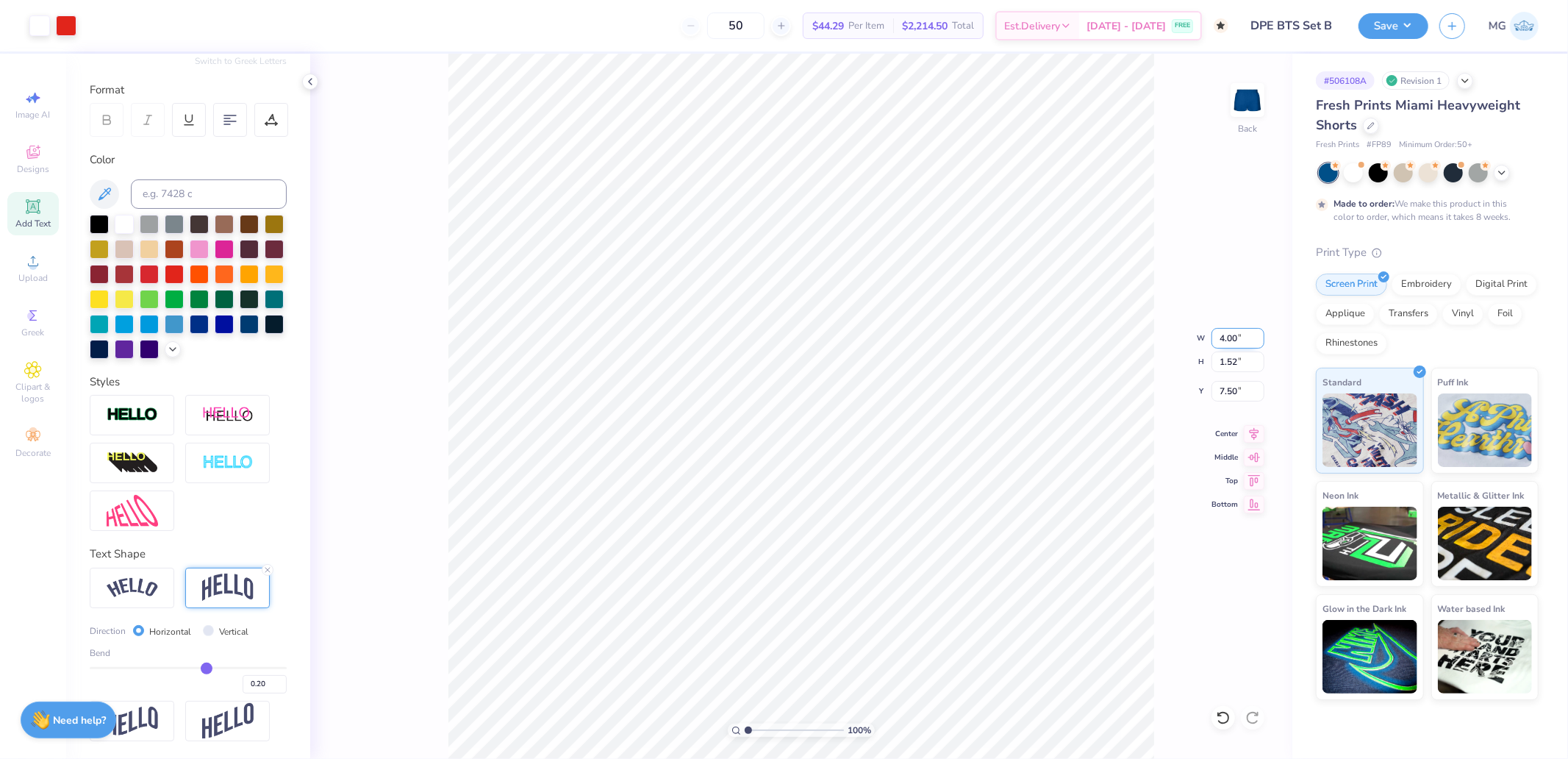
click at [1238, 333] on input "4.00" at bounding box center [1238, 338] width 53 height 21
type input "5.00"
type input "1.90"
click at [1232, 391] on input "7.31" at bounding box center [1238, 392] width 53 height 21
type input "7.50"
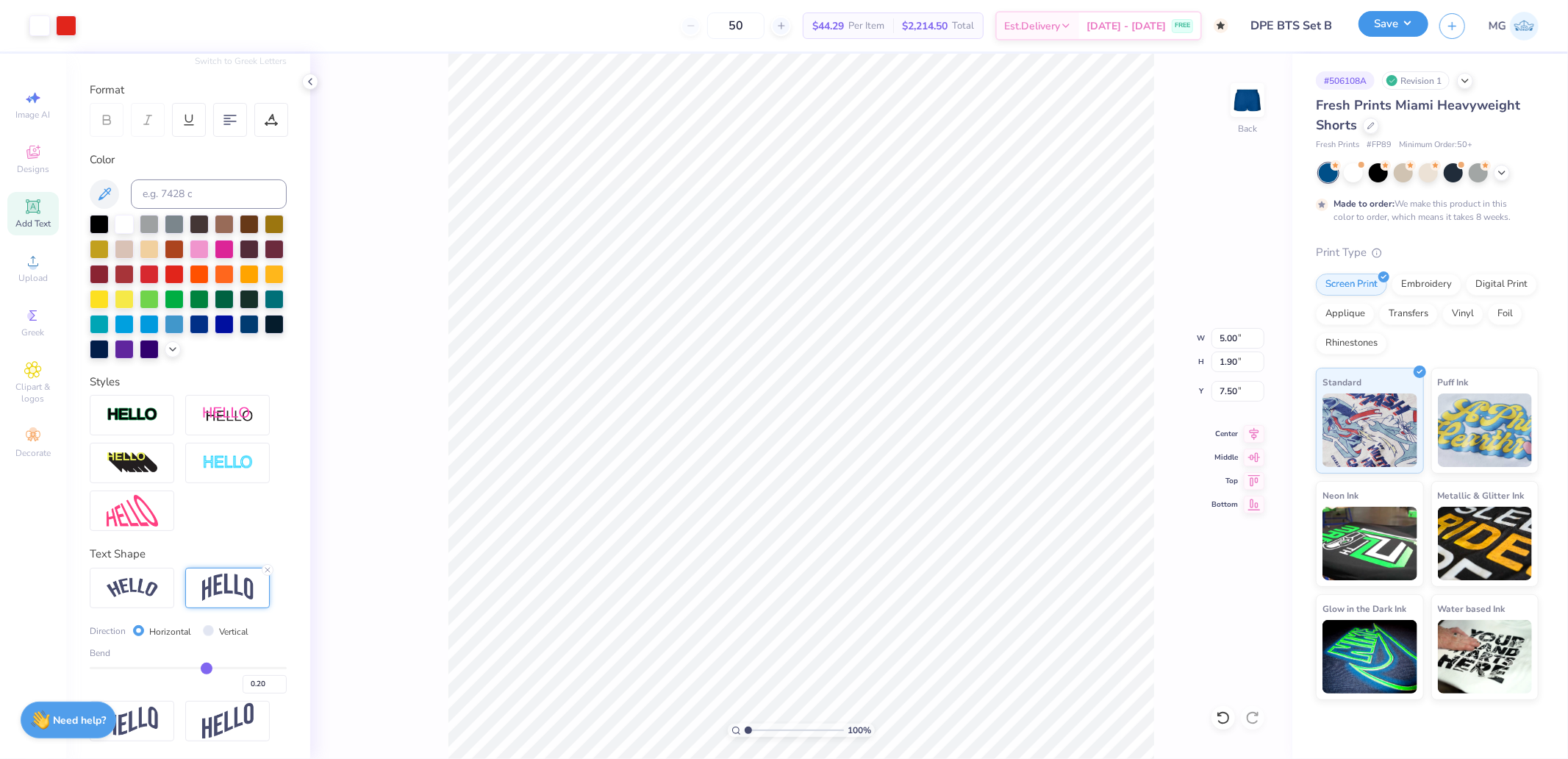
click at [1382, 19] on button "Save" at bounding box center [1394, 24] width 70 height 25
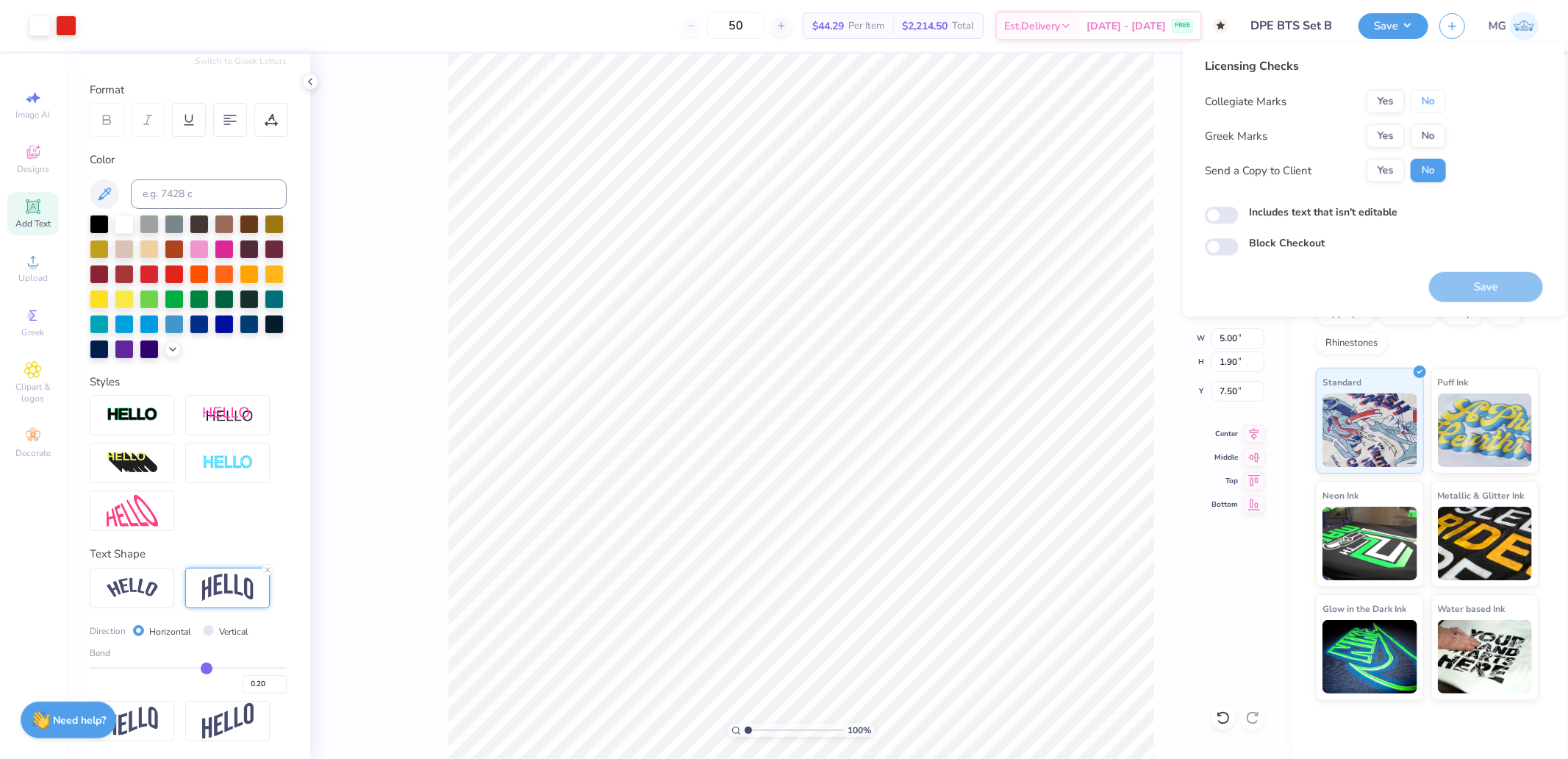
drag, startPoint x: 1434, startPoint y: 104, endPoint x: 1429, endPoint y: 122, distance: 18.7
click at [1434, 107] on button "No" at bounding box center [1429, 101] width 35 height 24
click at [1402, 143] on div "Yes No" at bounding box center [1406, 136] width 80 height 24
click at [1361, 145] on div "Greek Marks Yes No" at bounding box center [1325, 136] width 241 height 24
click at [1391, 139] on button "Yes" at bounding box center [1386, 136] width 39 height 24
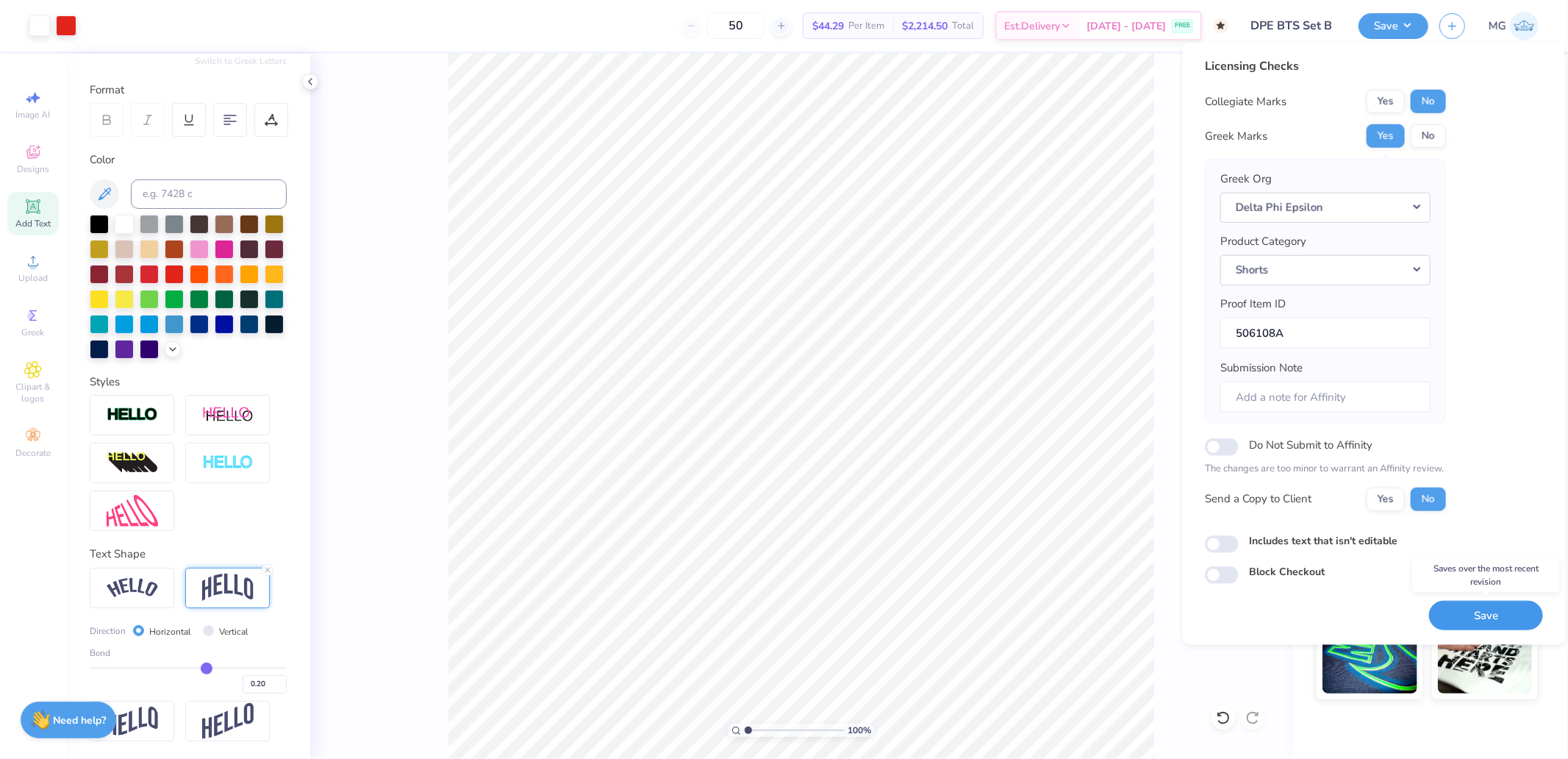
click at [1474, 619] on button "Save" at bounding box center [1487, 615] width 114 height 30
